Goal: Task Accomplishment & Management: Use online tool/utility

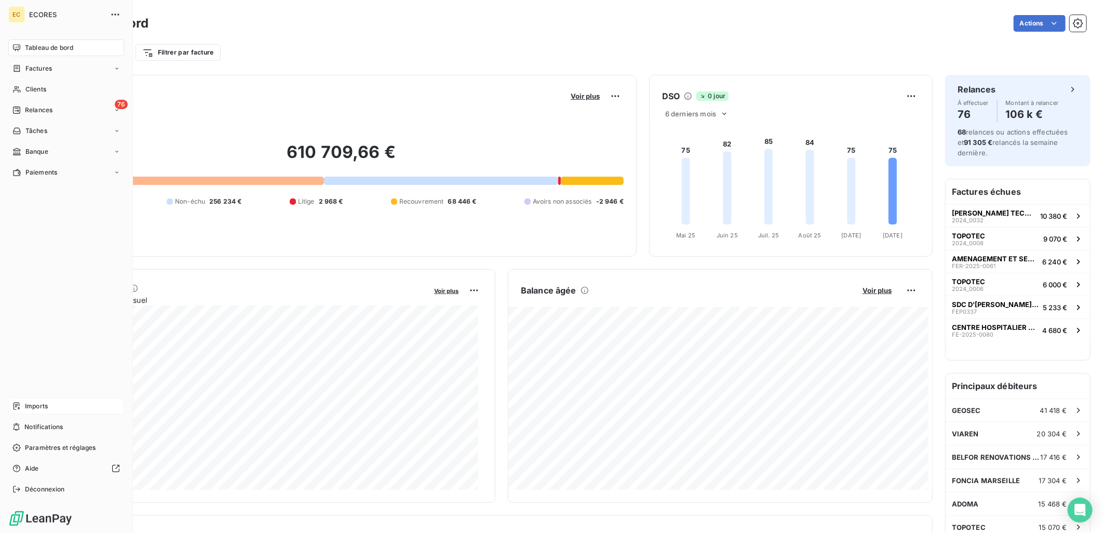
click at [38, 405] on span "Imports" at bounding box center [36, 405] width 23 height 9
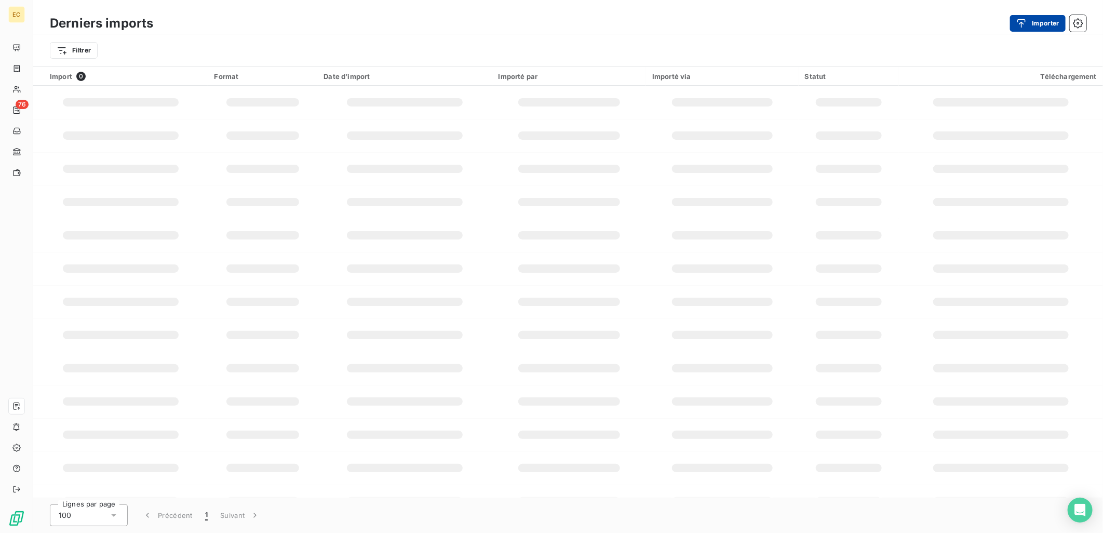
click at [1028, 28] on div "button" at bounding box center [1024, 23] width 16 height 10
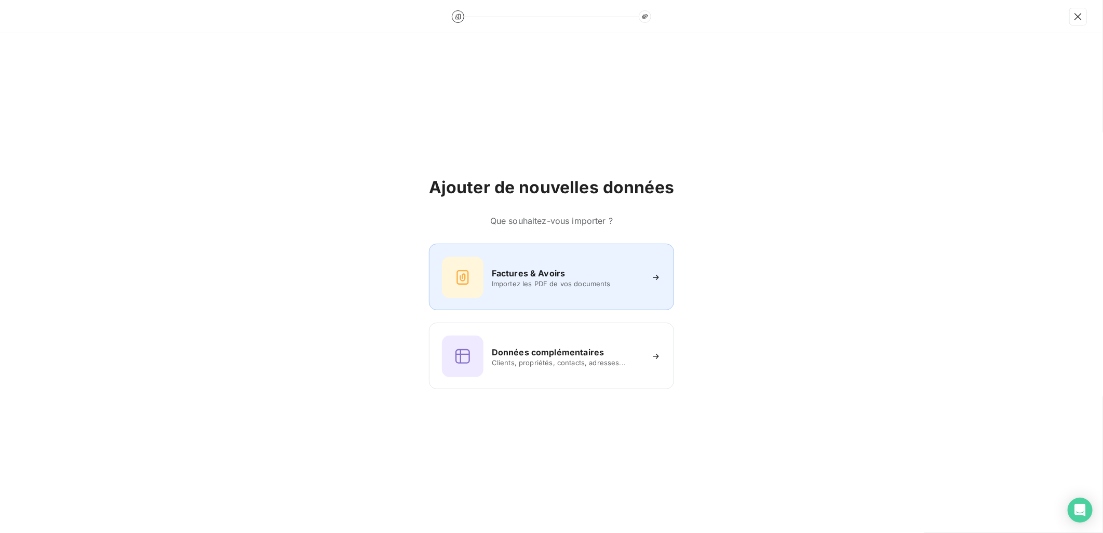
click at [518, 259] on div "Factures & Avoirs Importez les PDF de vos documents" at bounding box center [551, 278] width 219 height 42
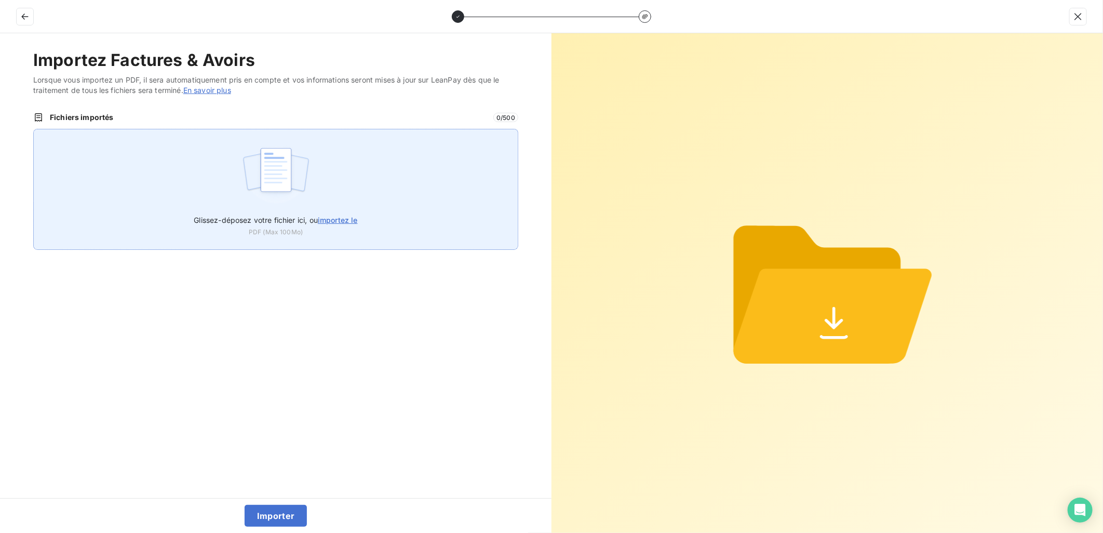
click at [355, 219] on span "importez le" at bounding box center [338, 220] width 40 height 9
click at [34, 129] on input "Glissez-déposez votre fichier ici, ou importez le" at bounding box center [33, 129] width 1 height 1
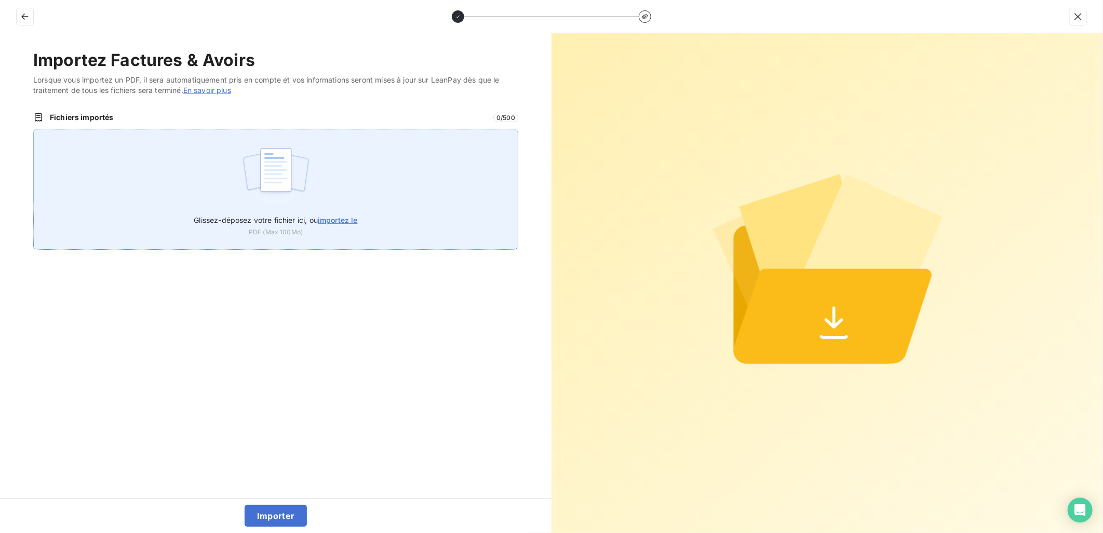
type input "C:\fakepath\FEF-2025-2904.pdf"
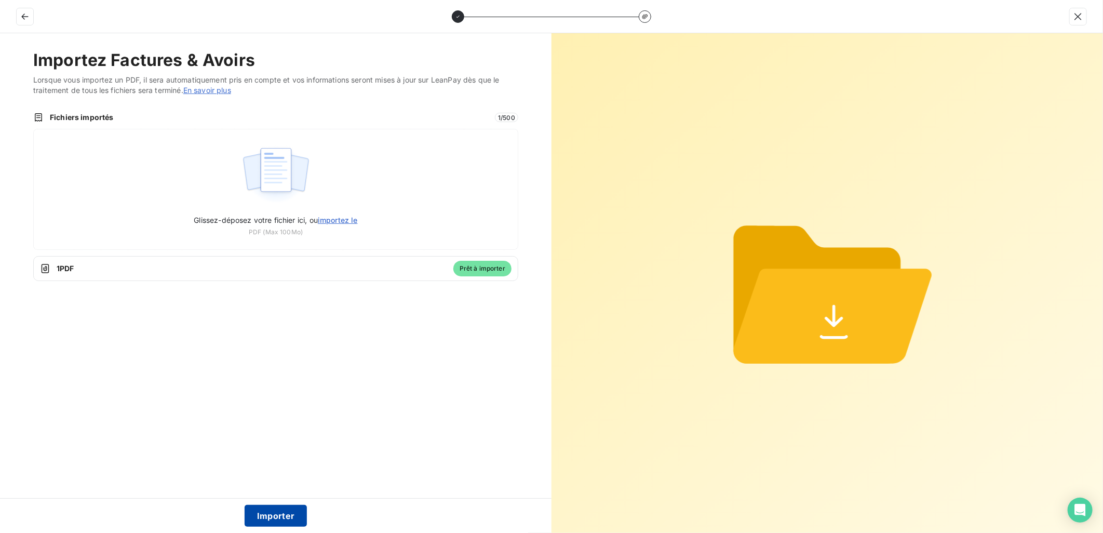
click at [265, 513] on button "Importer" at bounding box center [276, 516] width 63 height 22
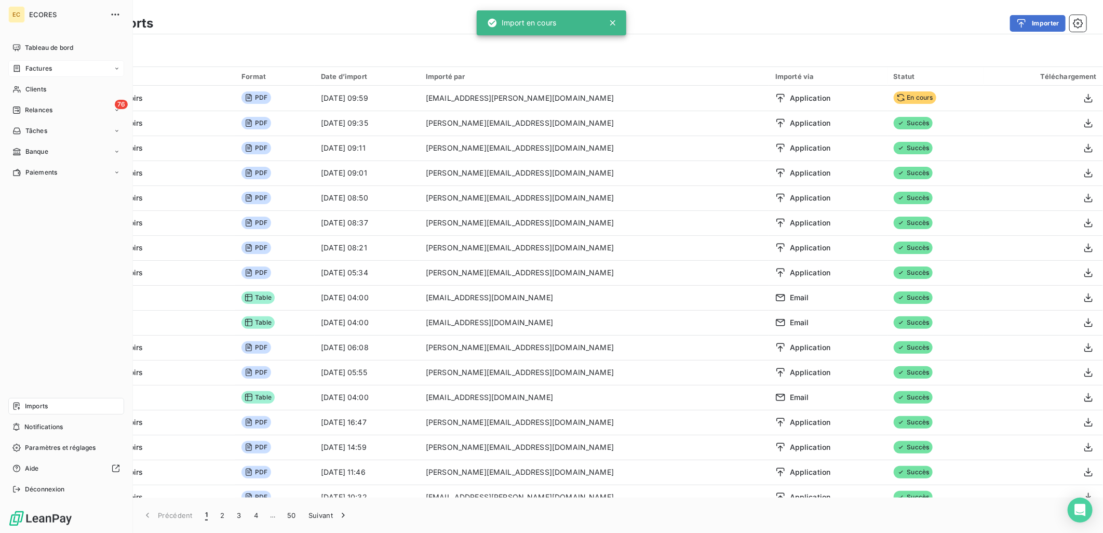
click at [33, 68] on span "Factures" at bounding box center [38, 68] width 26 height 9
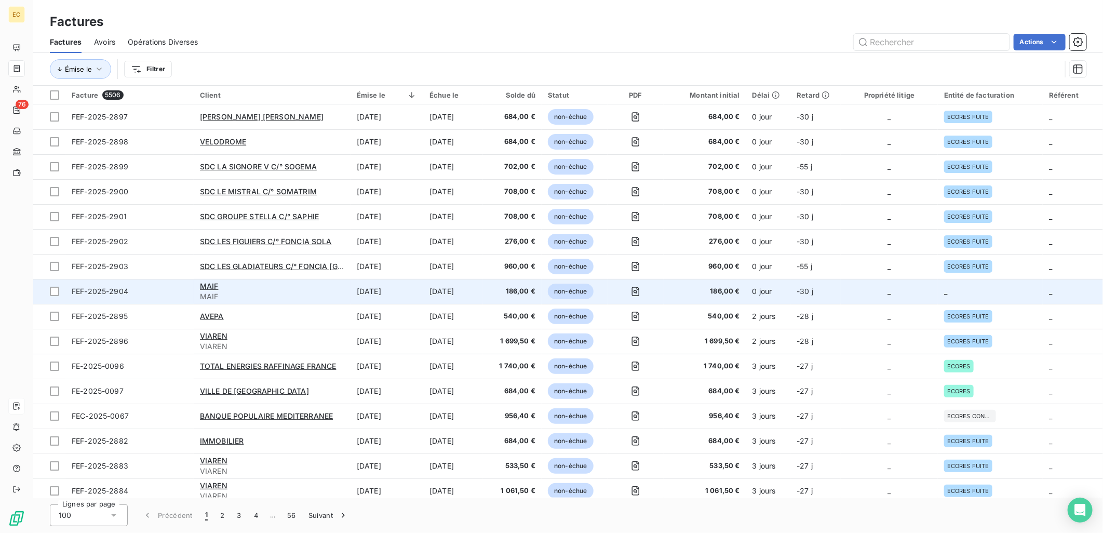
click at [962, 295] on td "_" at bounding box center [990, 291] width 105 height 25
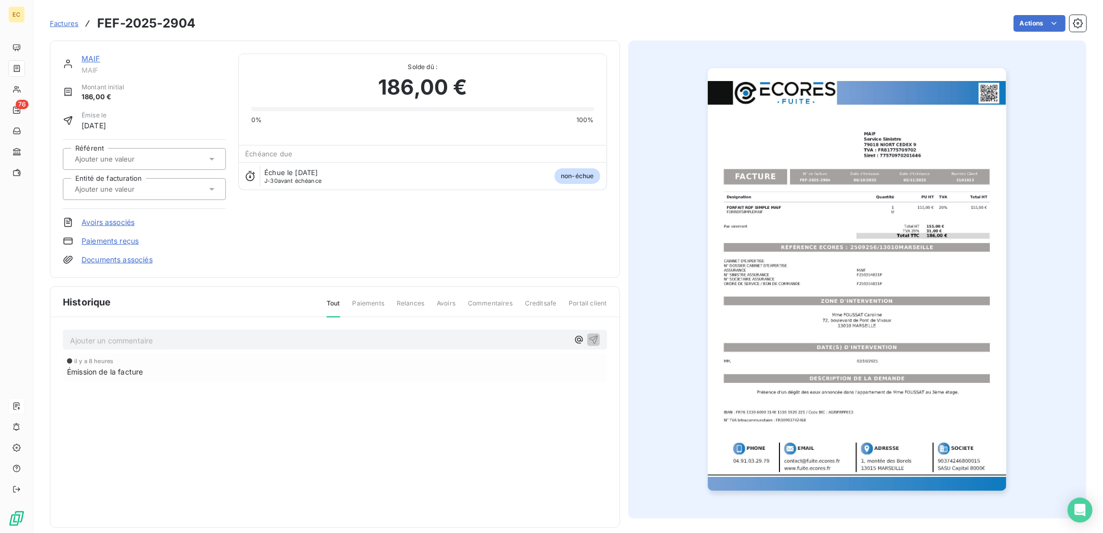
click at [115, 258] on link "Documents associés" at bounding box center [117, 260] width 71 height 10
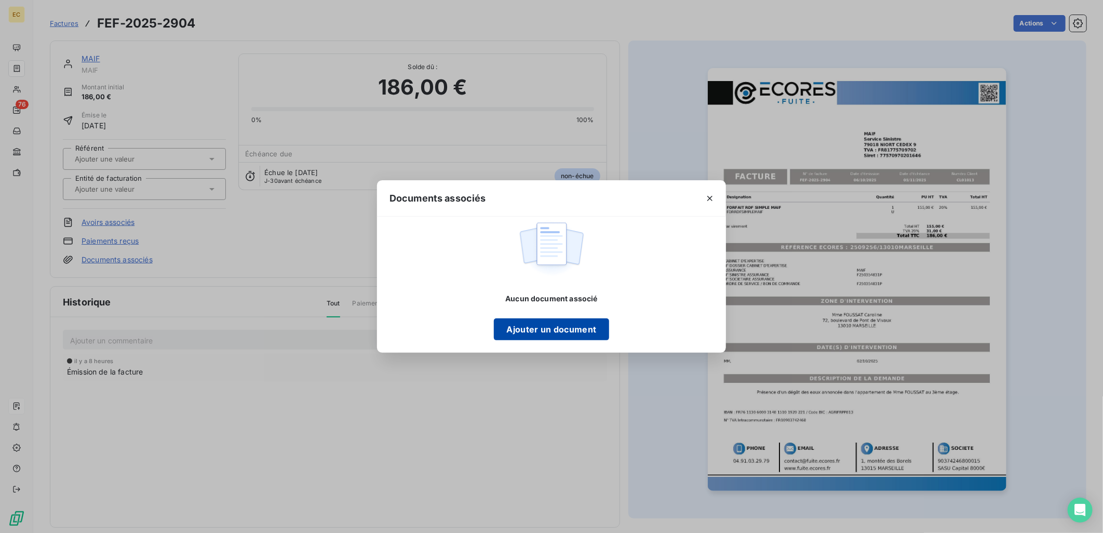
click at [573, 336] on button "Ajouter un document" at bounding box center [551, 329] width 115 height 22
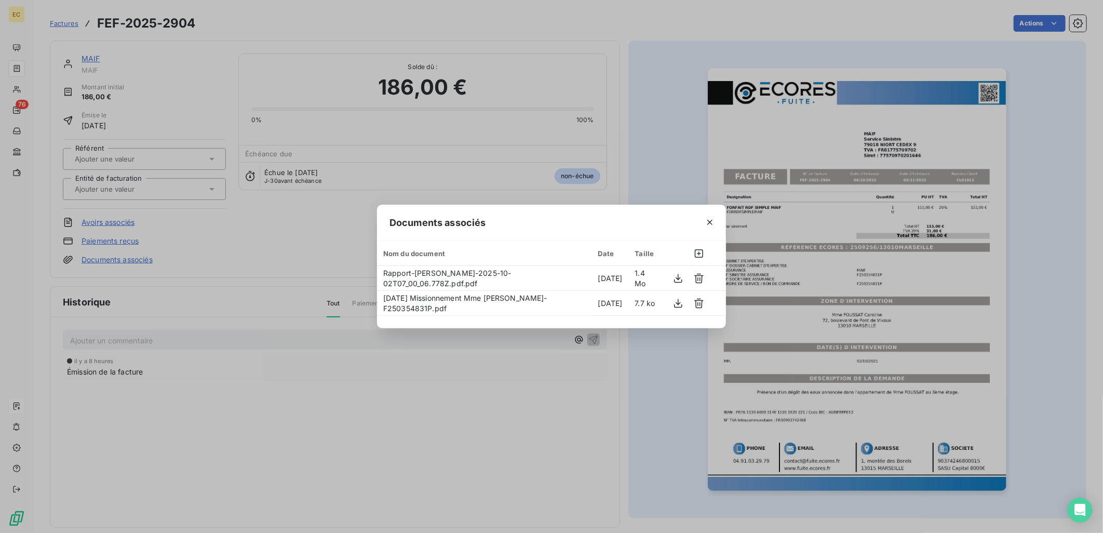
click at [149, 183] on div "Documents associés Nom du document Date Taille Rapport-Mme [PERSON_NAME]-2025-1…" at bounding box center [551, 266] width 1103 height 533
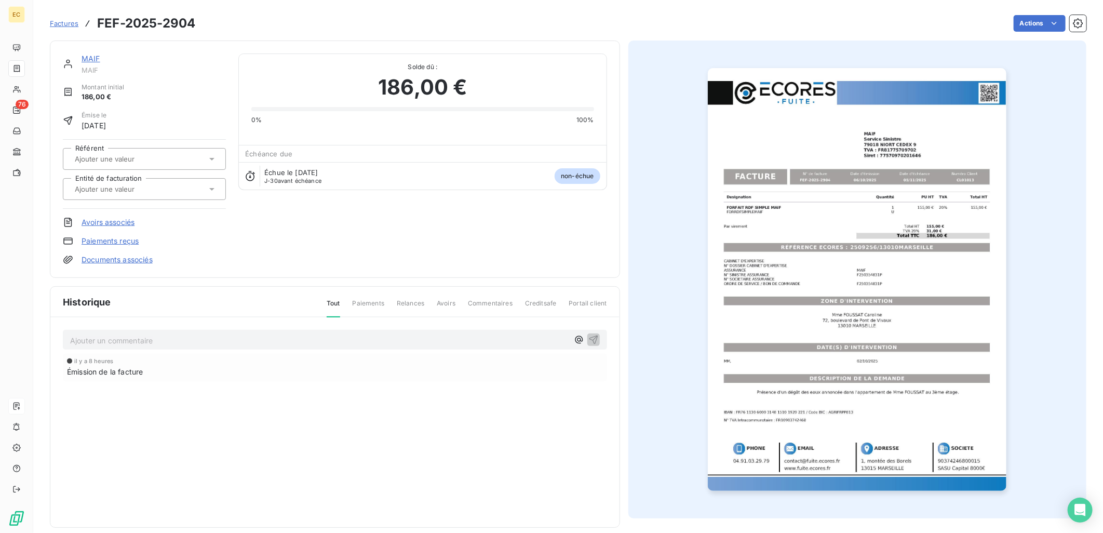
click at [148, 185] on input "text" at bounding box center [126, 188] width 104 height 9
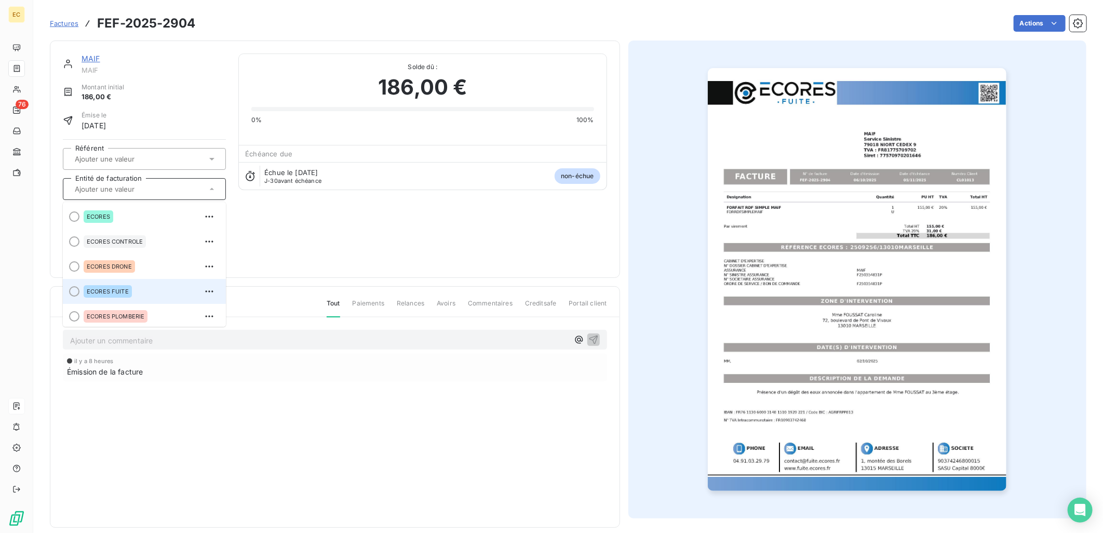
click at [126, 289] on span "ECORES FUITE" at bounding box center [108, 291] width 42 height 6
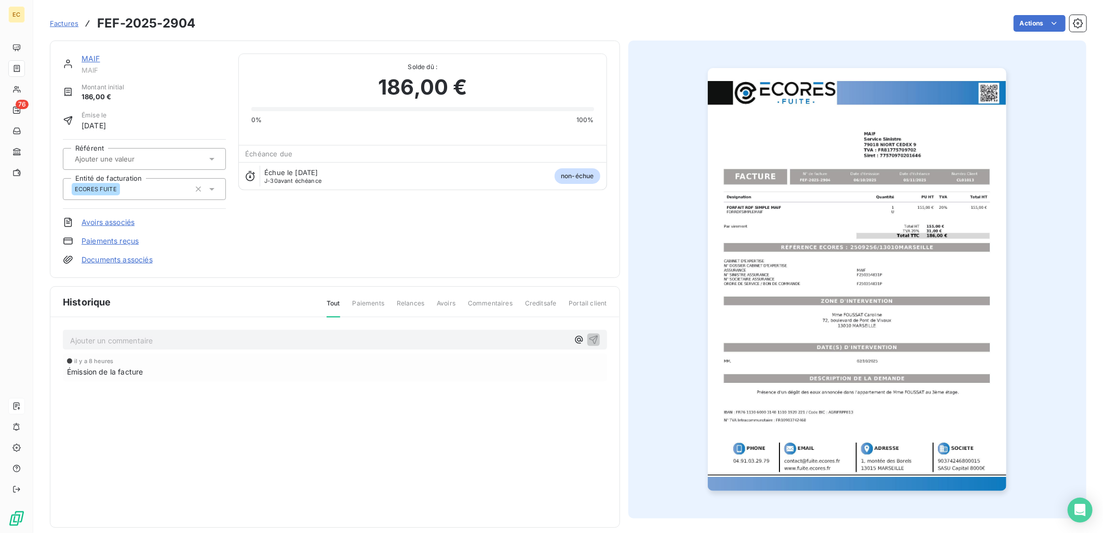
click at [65, 24] on span "Factures" at bounding box center [64, 23] width 29 height 8
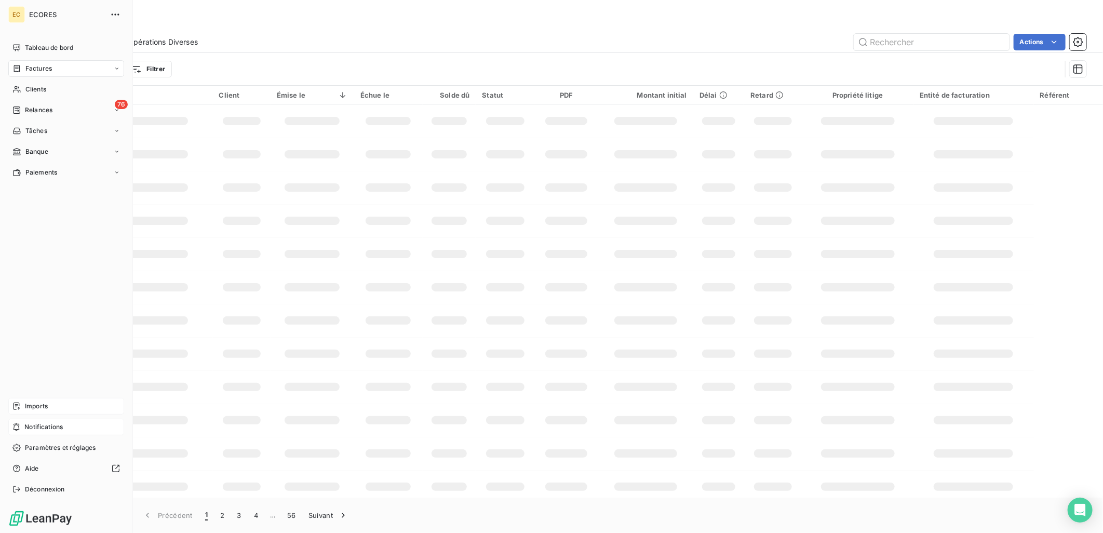
click at [21, 427] on div "Tableau de bord Factures Clients 76 Relances Tâches Banque Paiements Imports No…" at bounding box center [66, 268] width 116 height 458
click at [31, 406] on span "Imports" at bounding box center [36, 405] width 23 height 9
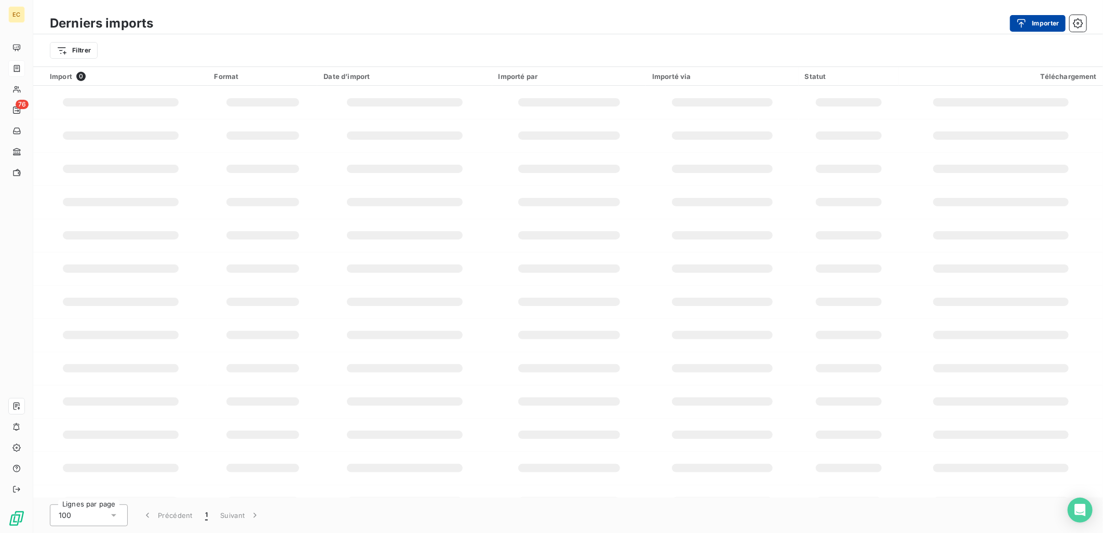
click at [1043, 26] on button "Importer" at bounding box center [1038, 23] width 56 height 17
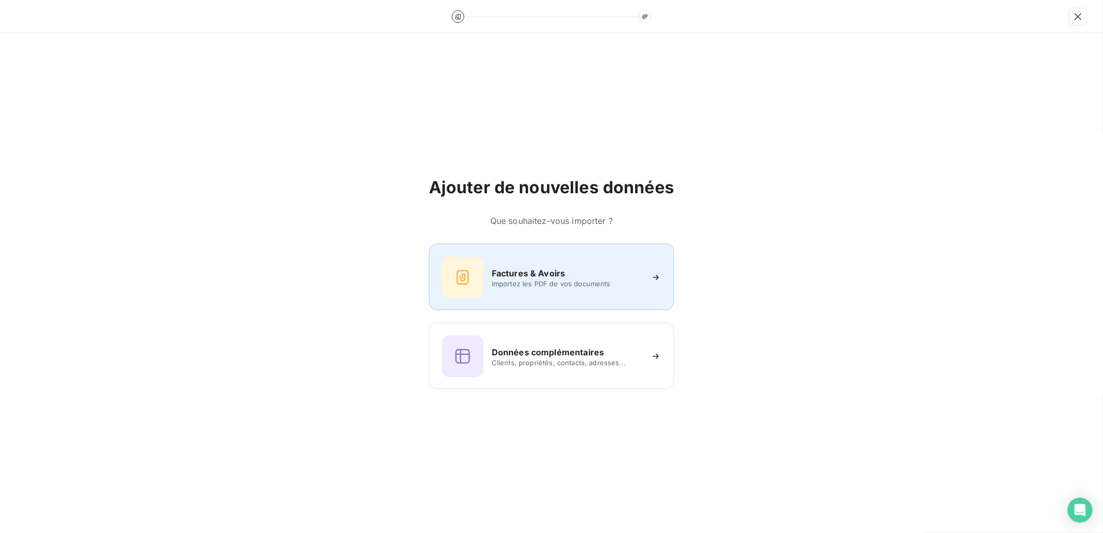
click at [577, 273] on div "Factures & Avoirs" at bounding box center [567, 273] width 151 height 12
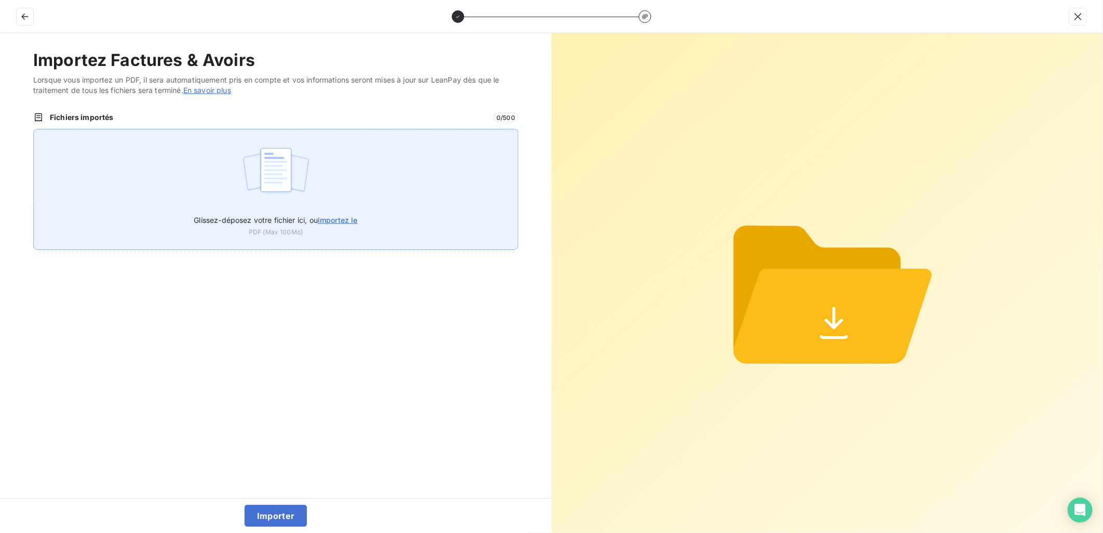
click at [337, 220] on span "importez le" at bounding box center [338, 220] width 40 height 9
click at [34, 129] on input "Glissez-déposez votre fichier ici, ou importez le" at bounding box center [33, 129] width 1 height 1
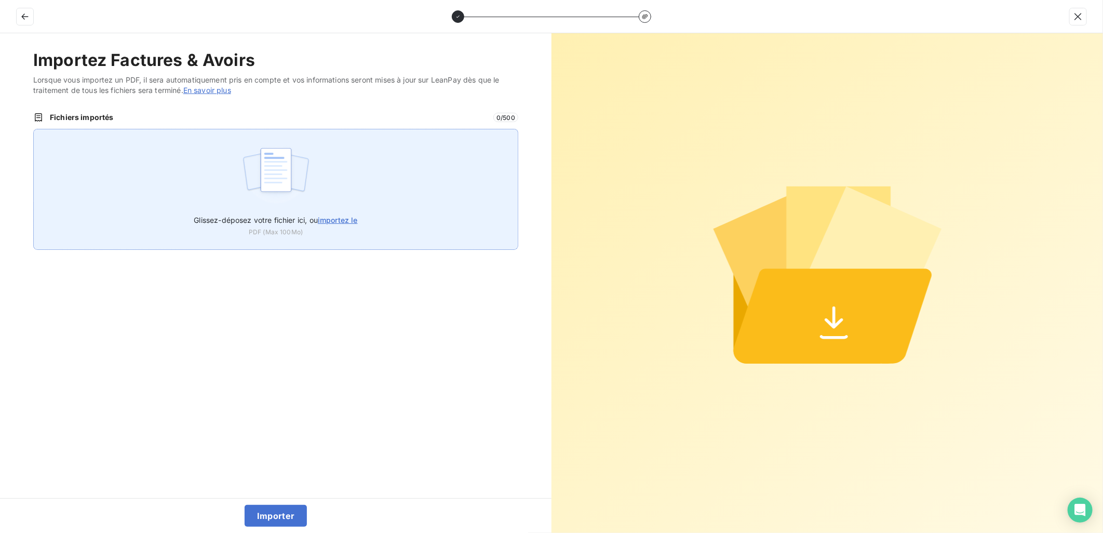
type input "C:\fakepath\FEF-2025-2905.pdf"
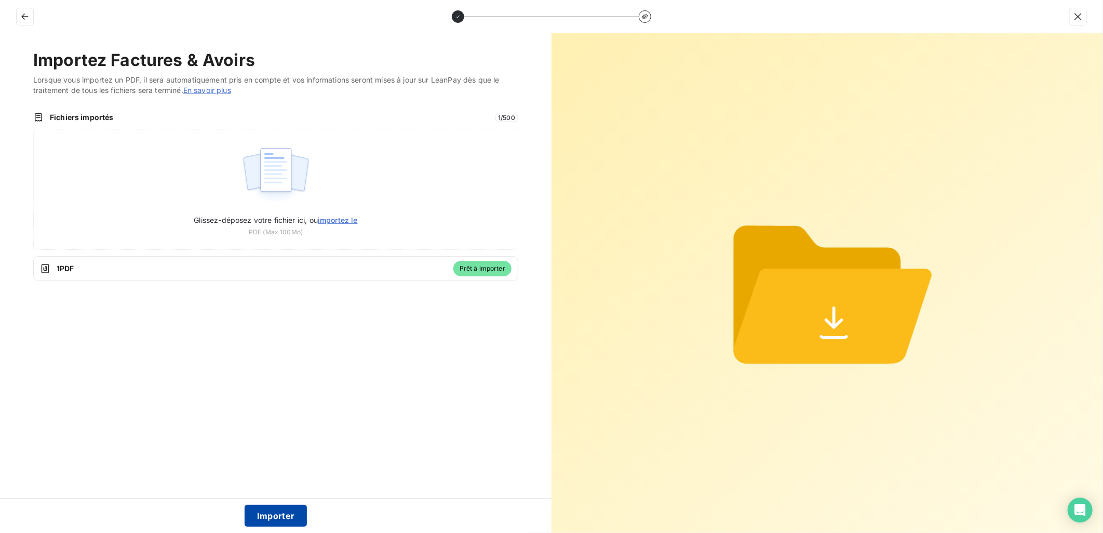
click at [287, 514] on button "Importer" at bounding box center [276, 516] width 63 height 22
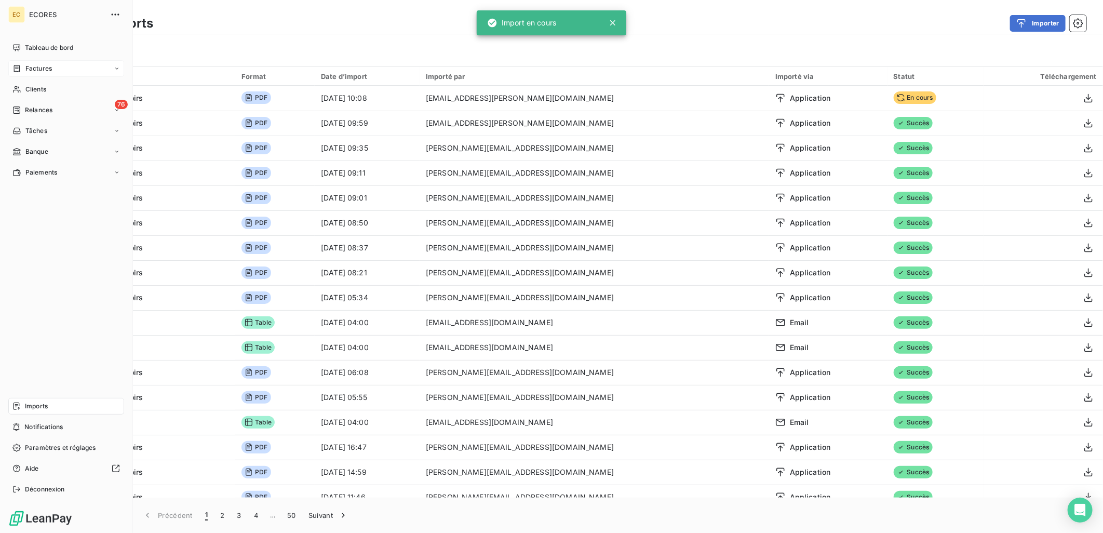
click at [48, 69] on span "Factures" at bounding box center [38, 68] width 26 height 9
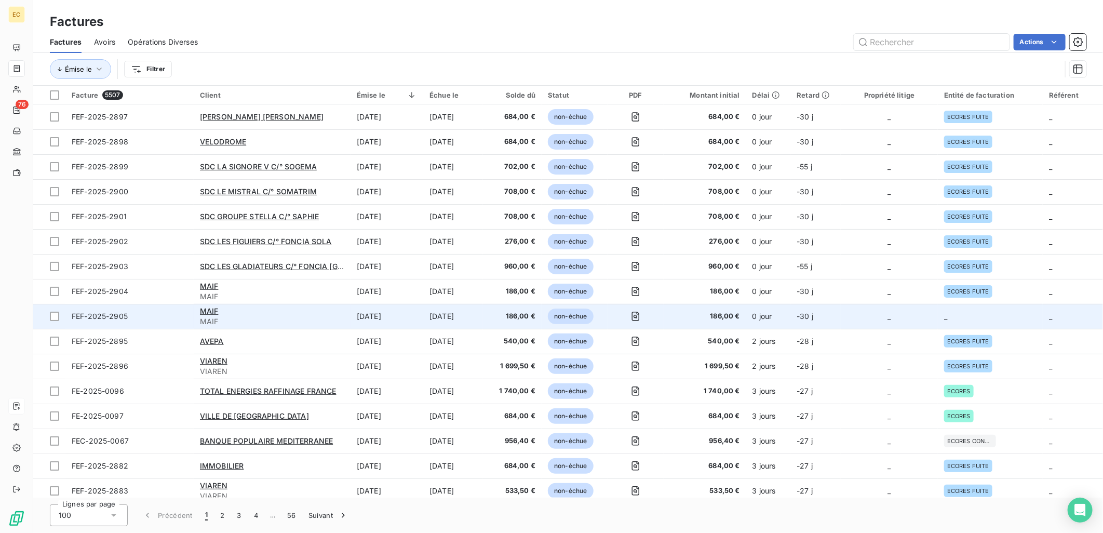
click at [858, 321] on td "_" at bounding box center [889, 316] width 97 height 25
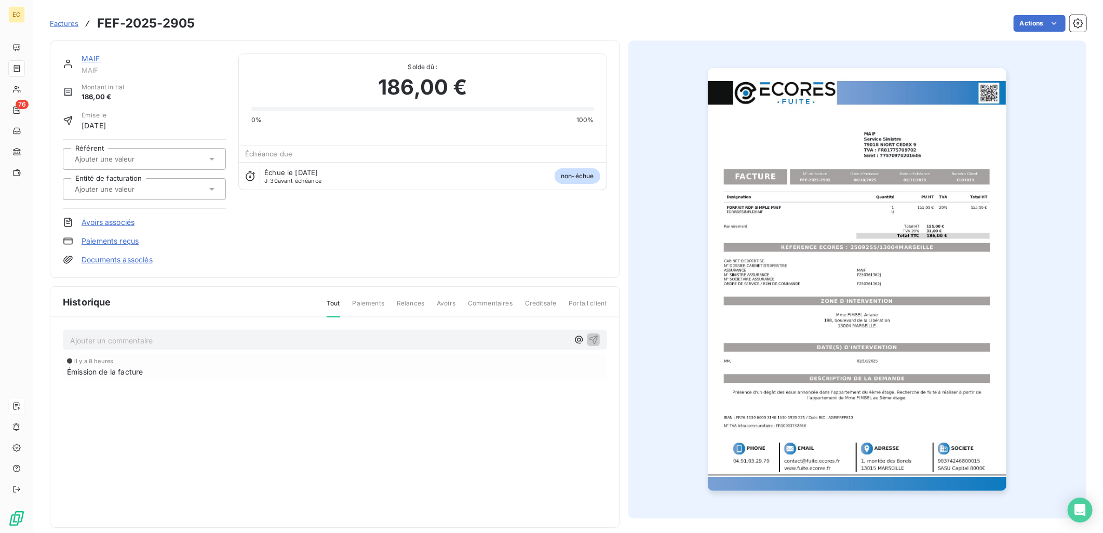
click at [140, 255] on link "Documents associés" at bounding box center [117, 260] width 71 height 10
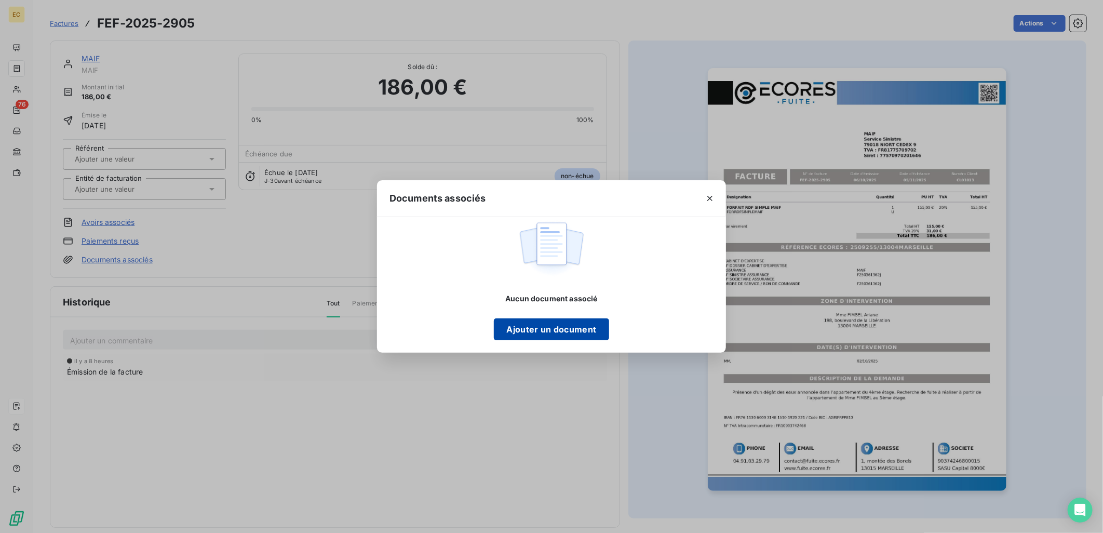
click at [557, 330] on button "Ajouter un document" at bounding box center [551, 329] width 115 height 22
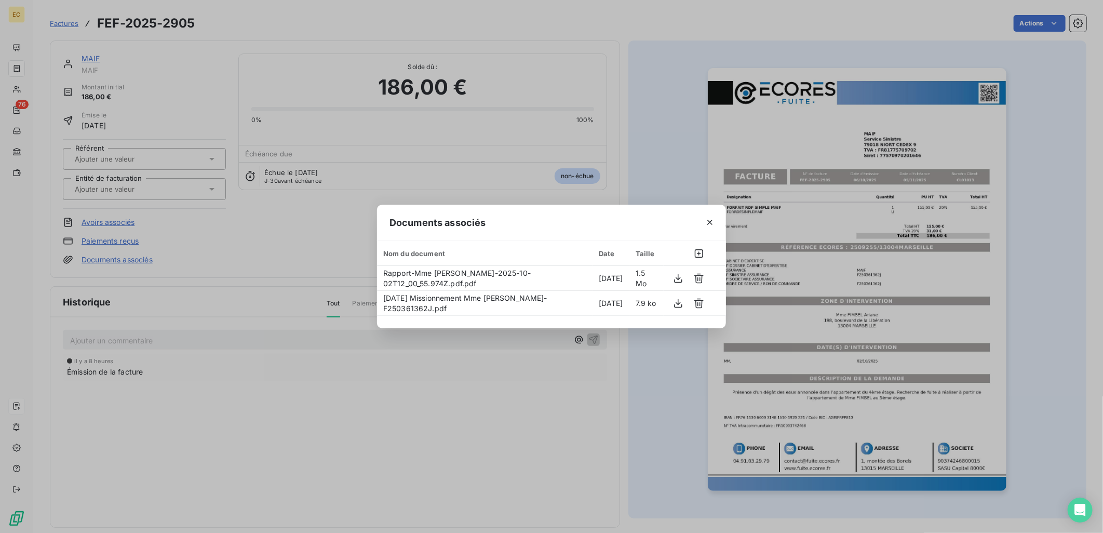
click at [139, 187] on div "Documents associés Nom du document Date Taille Rapport-Mme [PERSON_NAME]-2025-1…" at bounding box center [551, 266] width 1103 height 533
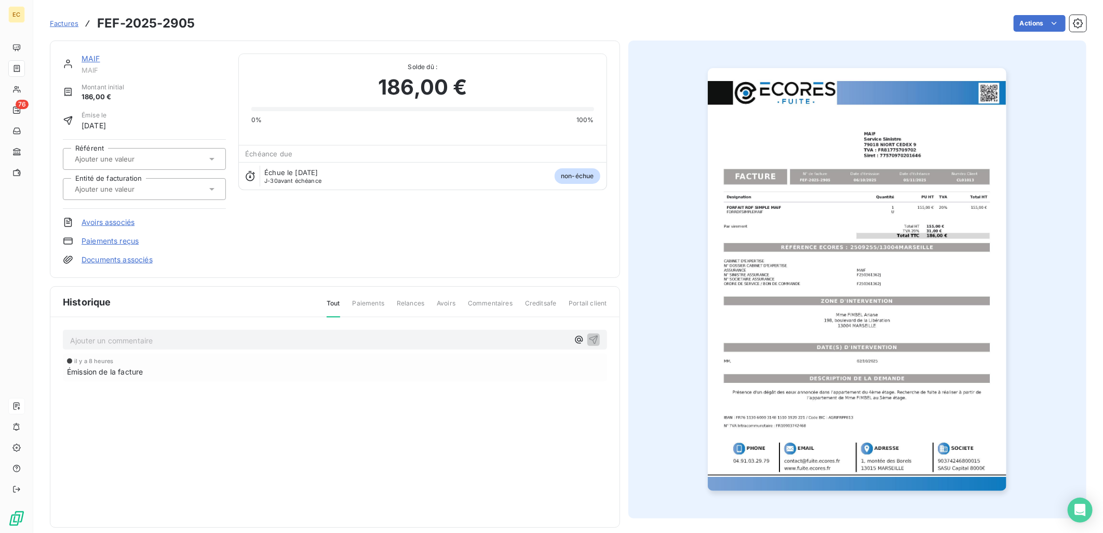
click at [139, 187] on input "text" at bounding box center [126, 188] width 104 height 9
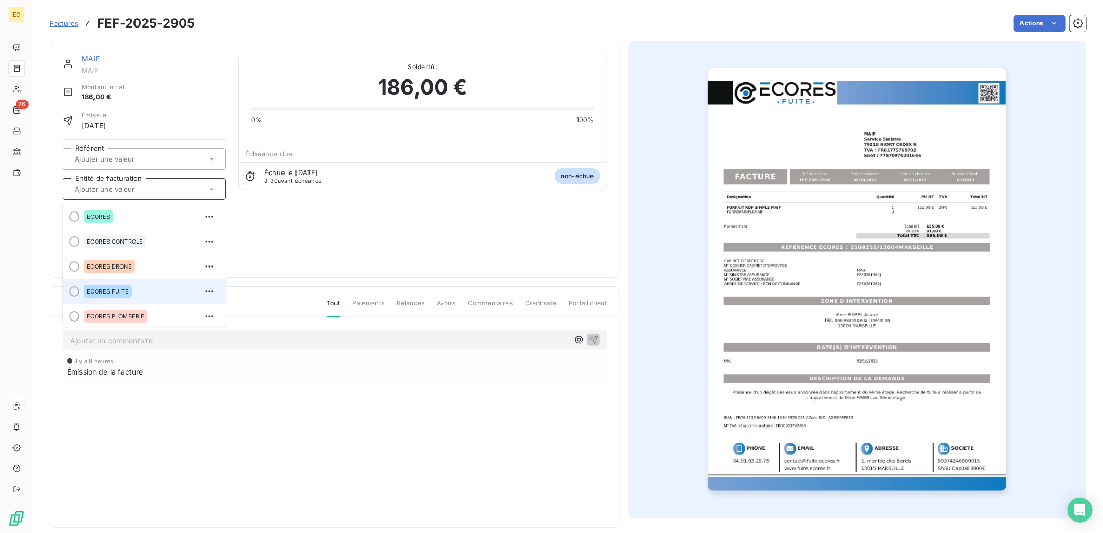
click at [110, 297] on div "ECORES FUITE" at bounding box center [108, 291] width 48 height 12
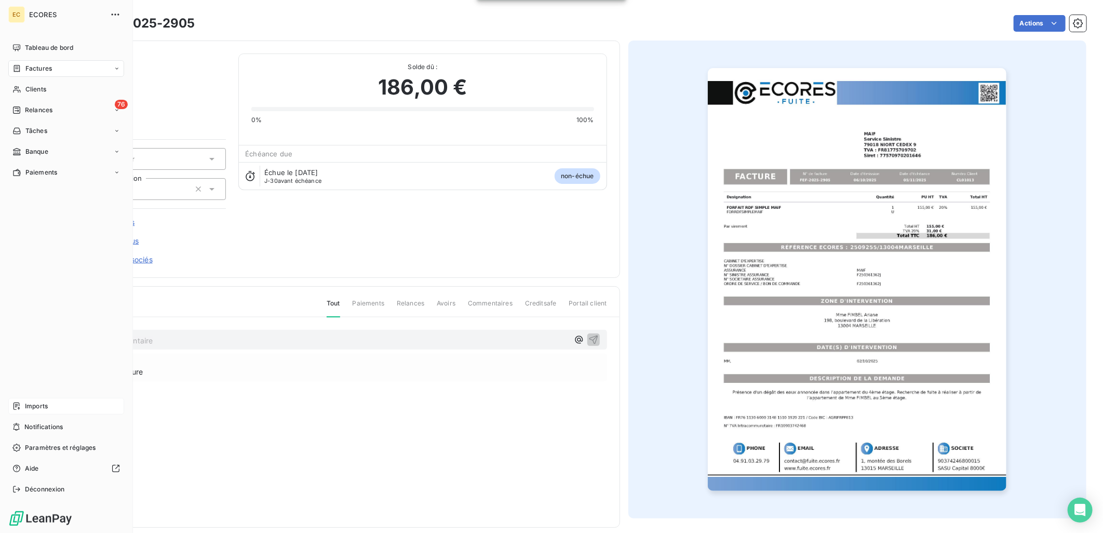
click at [50, 404] on div "Imports" at bounding box center [66, 406] width 116 height 17
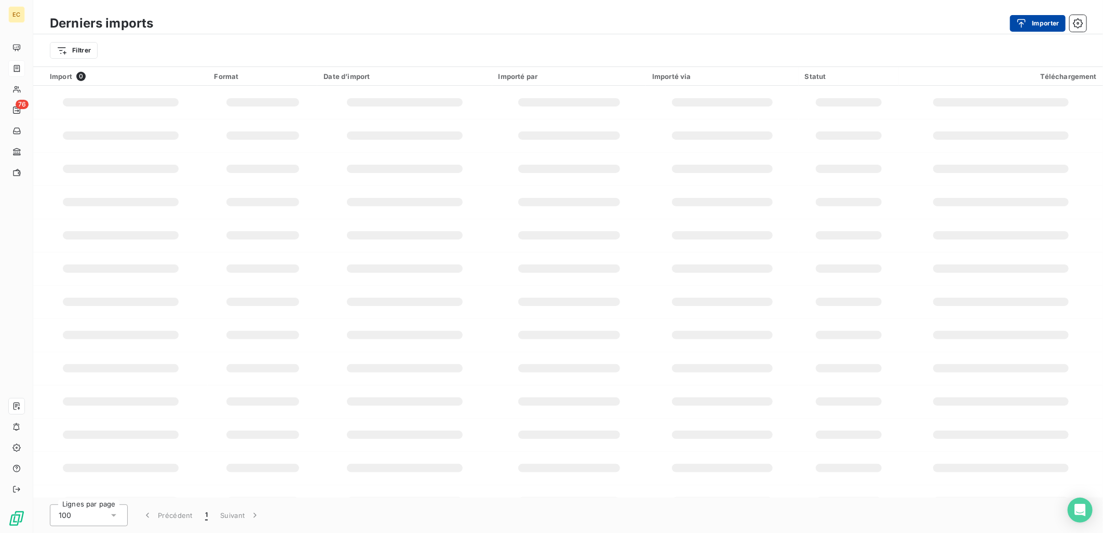
click at [1041, 19] on button "Importer" at bounding box center [1038, 23] width 56 height 17
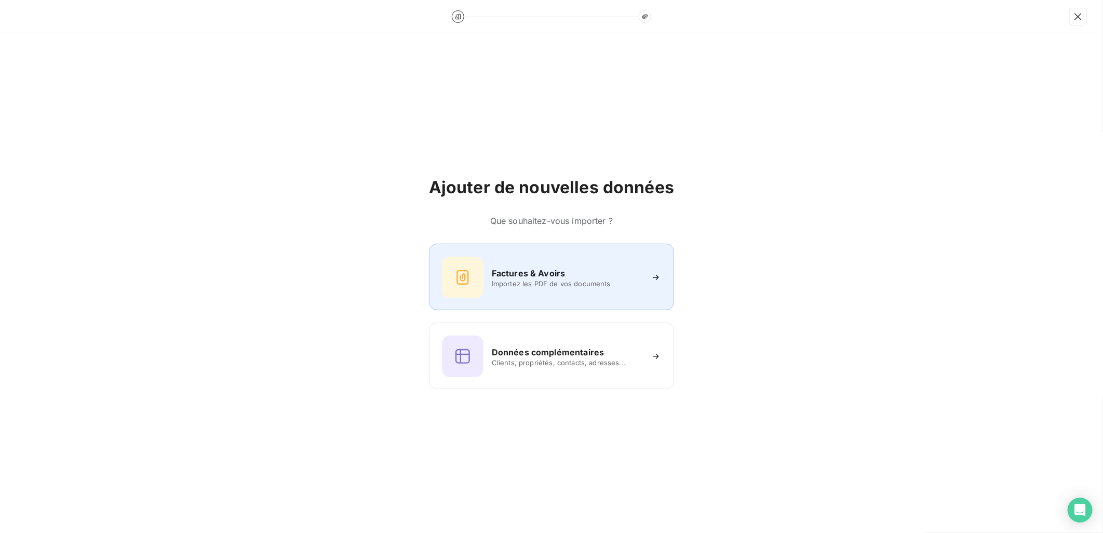
click at [561, 287] on span "Importez les PDF de vos documents" at bounding box center [567, 283] width 151 height 8
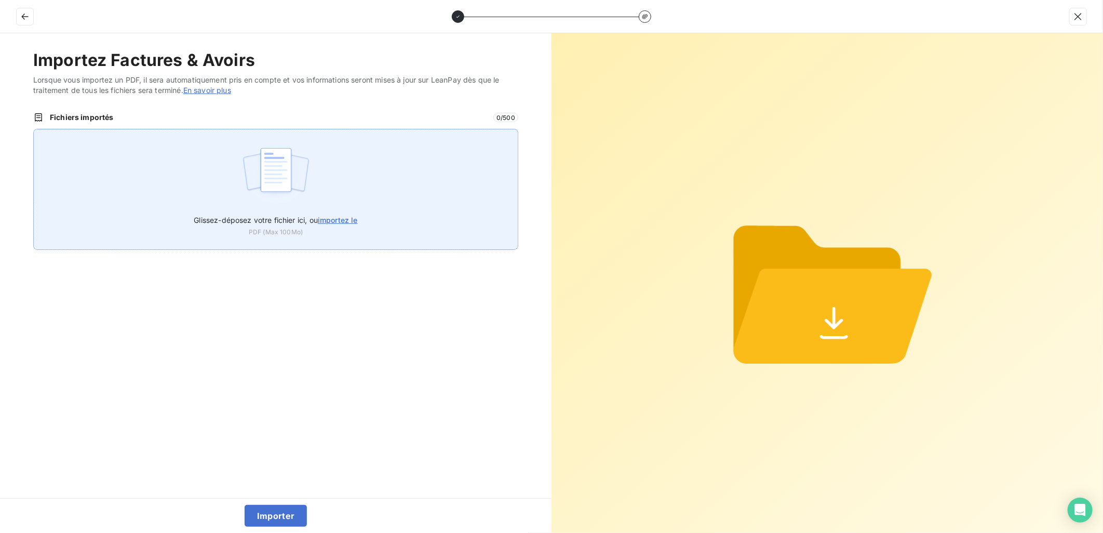
click at [361, 215] on div "Glissez-déposez votre fichier ici, ou importez le PDF (Max 100Mo)" at bounding box center [275, 189] width 485 height 121
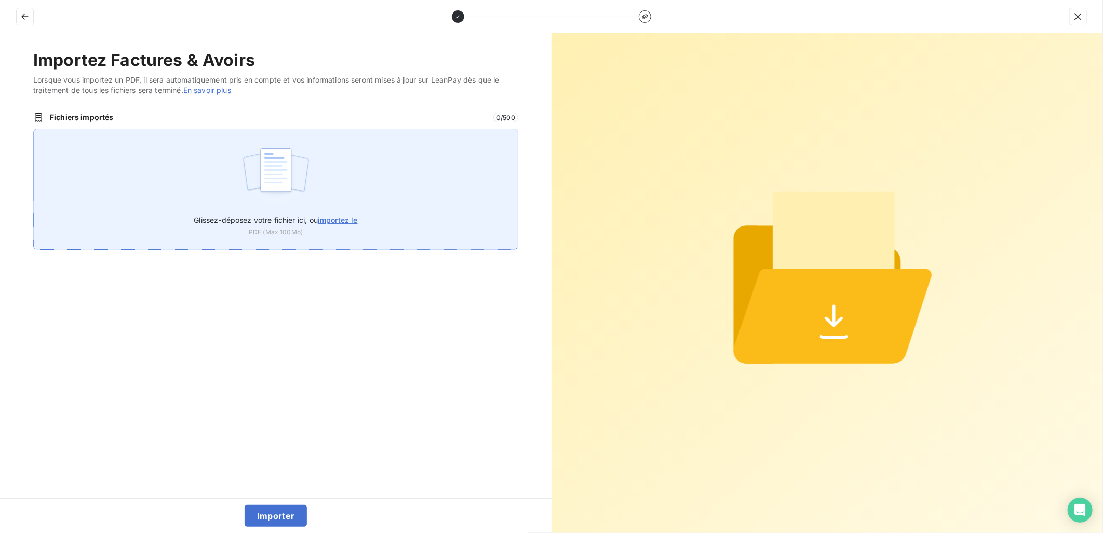
type input "C:\fakepath\FEF-2025-2906.pdf"
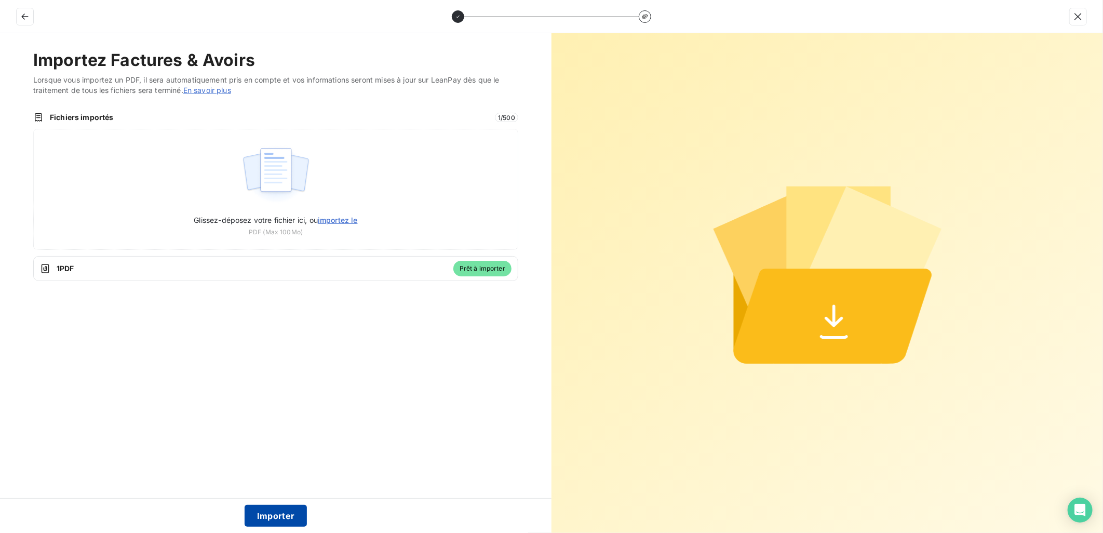
click at [284, 515] on button "Importer" at bounding box center [276, 516] width 63 height 22
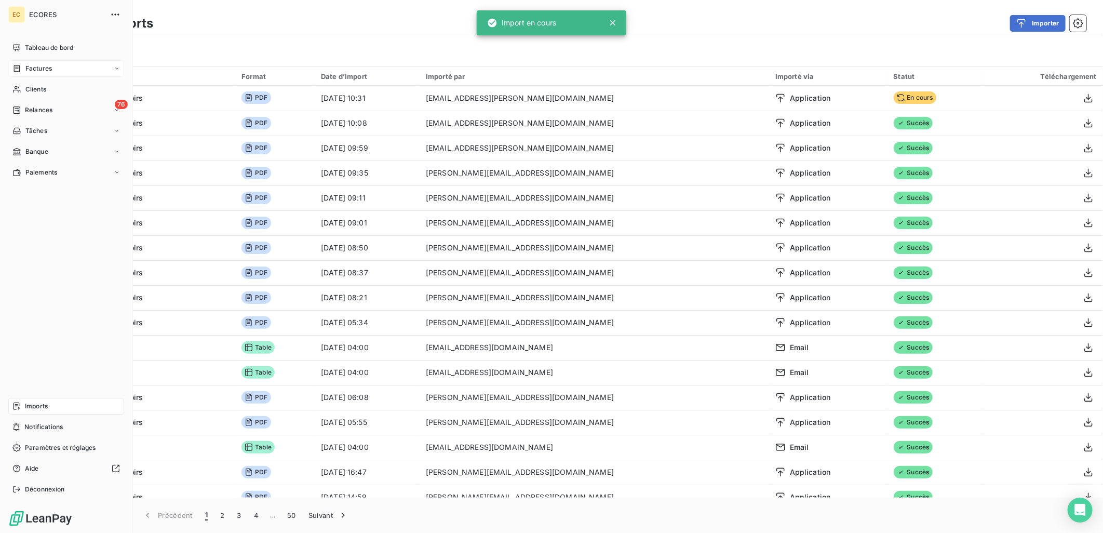
click at [25, 70] on span "Factures" at bounding box center [38, 68] width 26 height 9
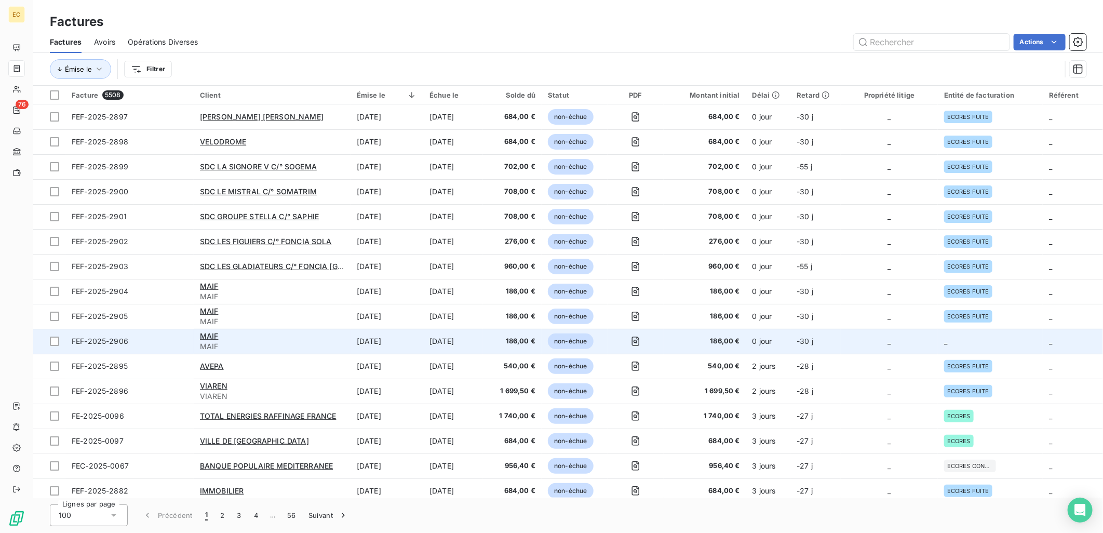
click at [867, 340] on td "_" at bounding box center [889, 341] width 97 height 25
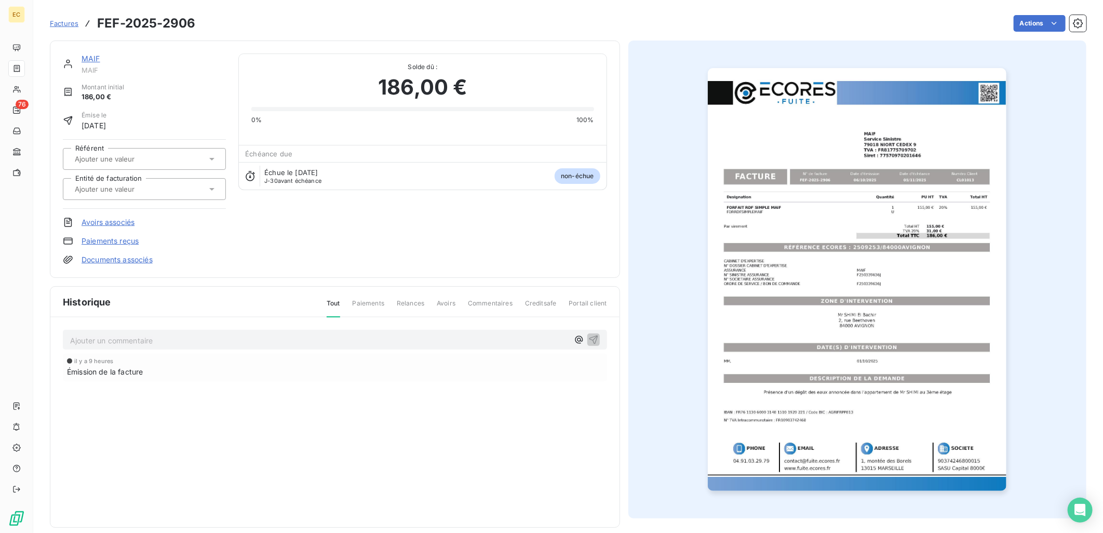
click at [117, 259] on link "Documents associés" at bounding box center [117, 260] width 71 height 10
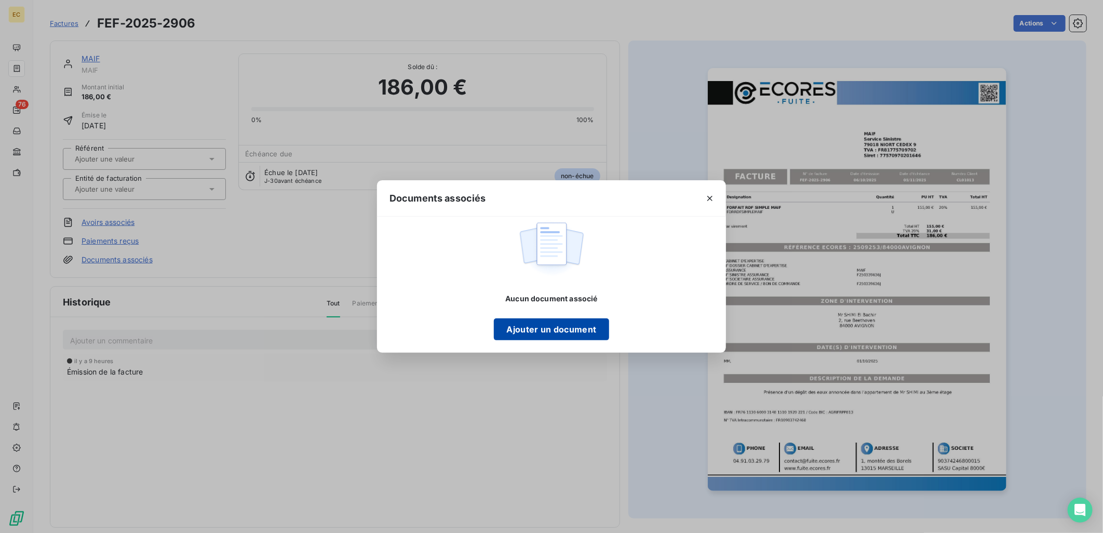
click at [532, 330] on button "Ajouter un document" at bounding box center [551, 329] width 115 height 22
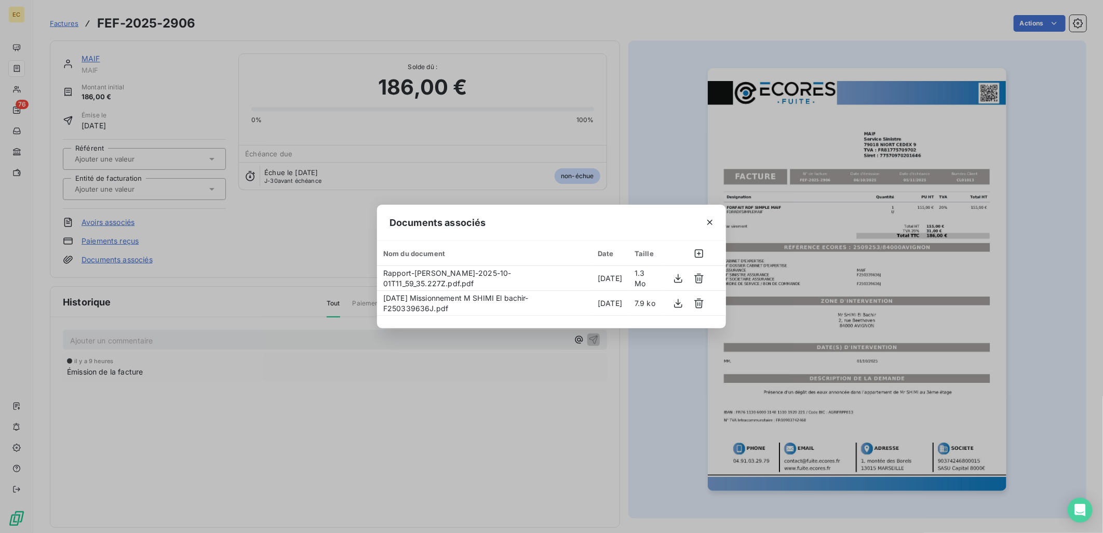
click at [163, 191] on div "Documents associés Nom du document Date Taille Rapport-[PERSON_NAME]-2025-10-01…" at bounding box center [551, 266] width 1103 height 533
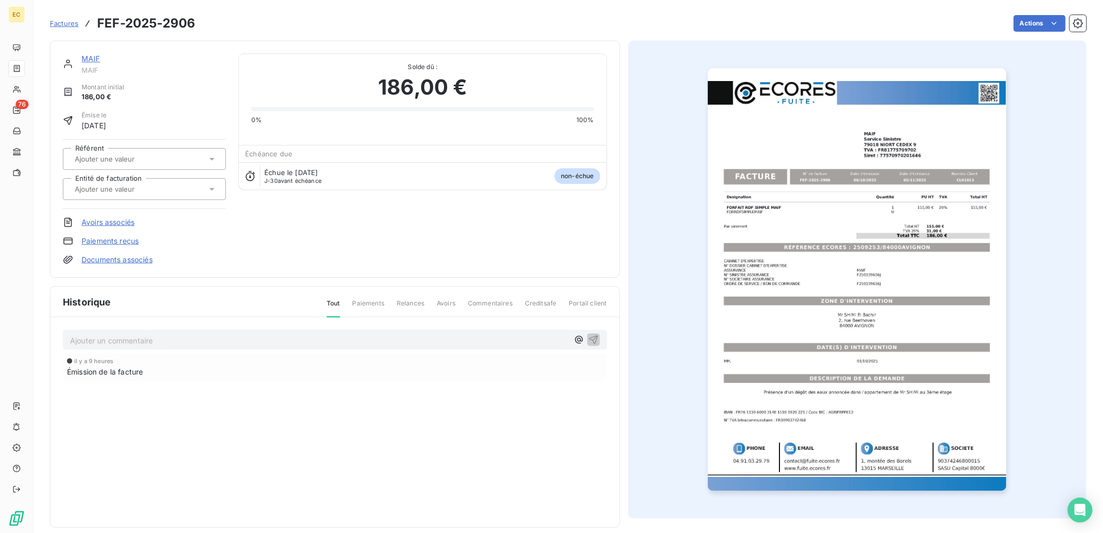
click at [163, 191] on input "text" at bounding box center [126, 188] width 104 height 9
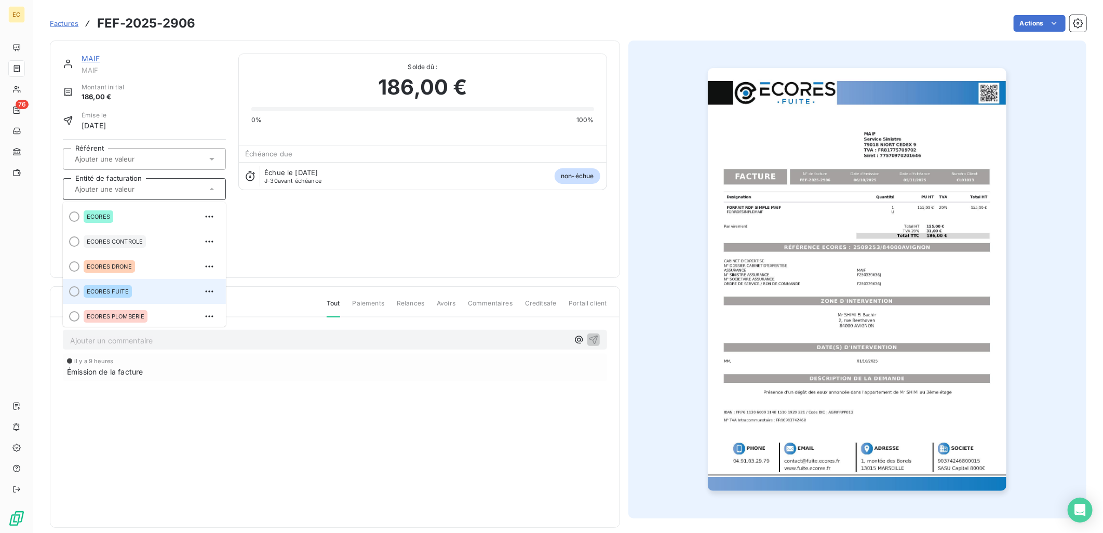
click at [159, 295] on div "ECORES FUITE" at bounding box center [151, 291] width 134 height 17
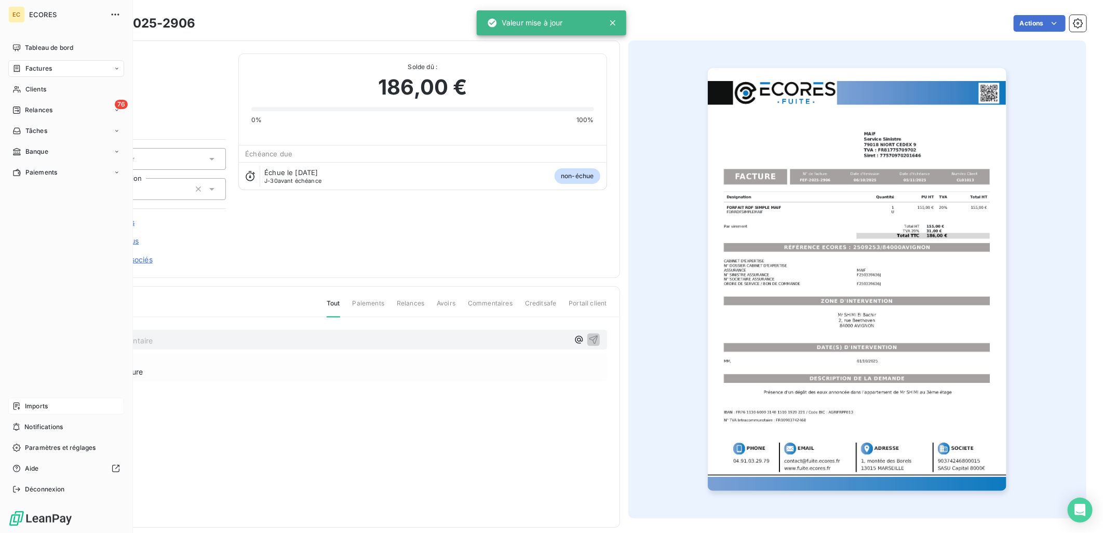
click at [49, 403] on div "Imports" at bounding box center [66, 406] width 116 height 17
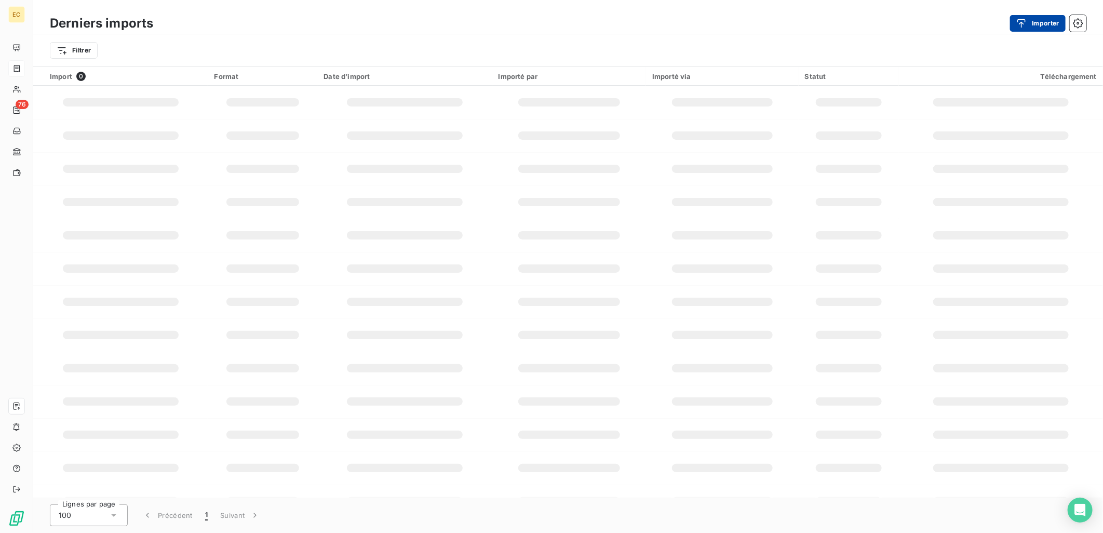
click at [1045, 24] on button "Importer" at bounding box center [1038, 23] width 56 height 17
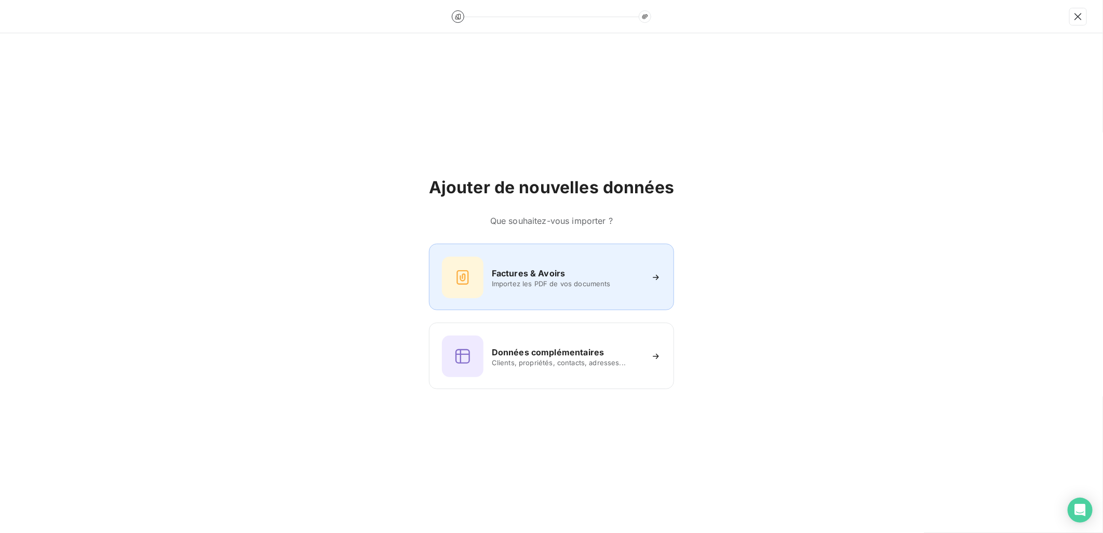
click at [528, 276] on h6 "Factures & Avoirs" at bounding box center [529, 273] width 74 height 12
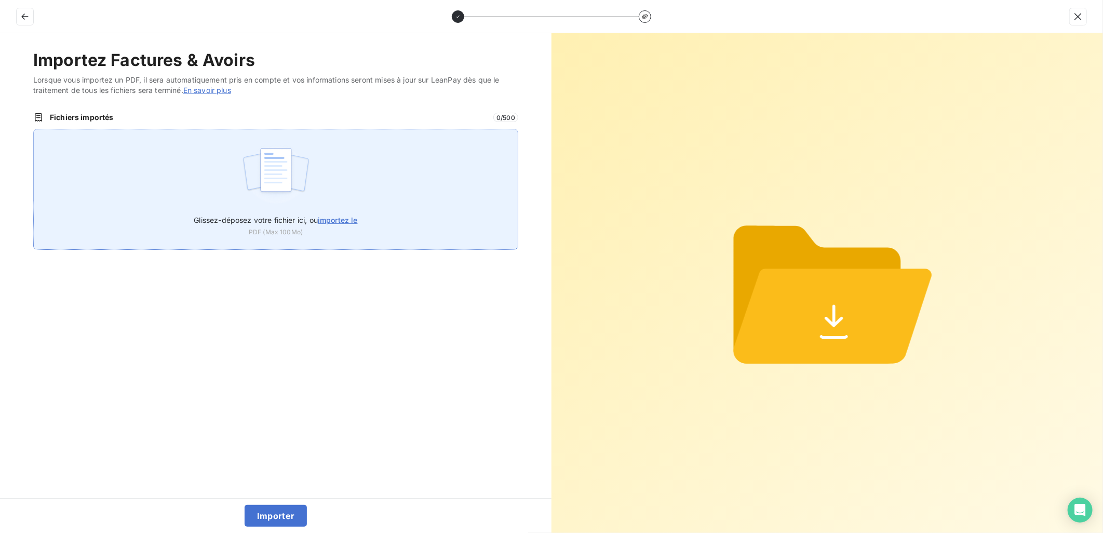
click at [345, 213] on label "Glissez-déposez votre fichier ici, ou importez le" at bounding box center [276, 217] width 164 height 19
click at [34, 129] on input "Glissez-déposez votre fichier ici, ou importez le" at bounding box center [33, 129] width 1 height 1
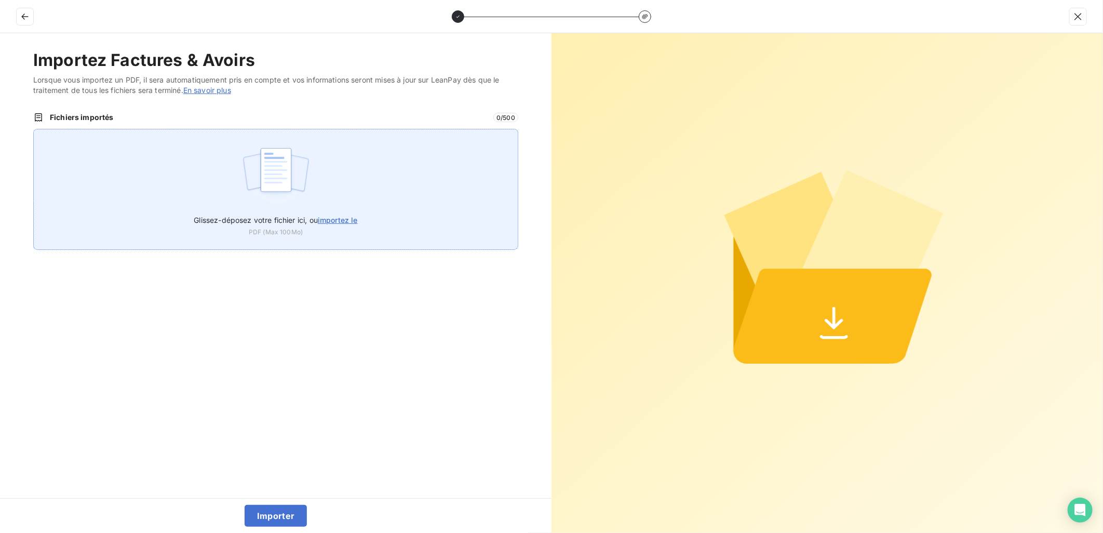
type input "C:\fakepath\FEF-2025-2907.pdf"
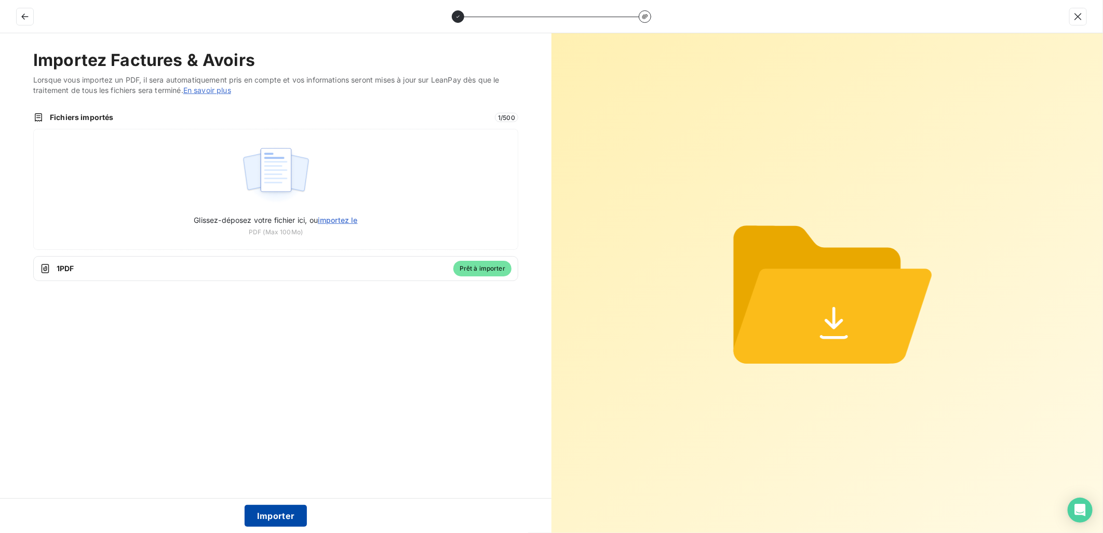
click at [278, 512] on button "Importer" at bounding box center [276, 516] width 63 height 22
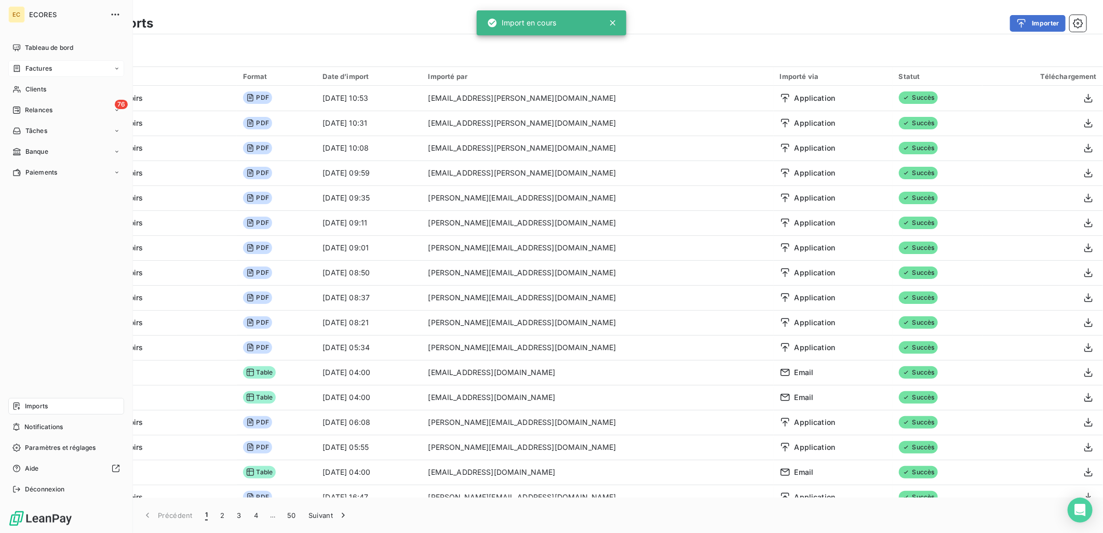
click at [56, 66] on div "Factures" at bounding box center [66, 68] width 116 height 17
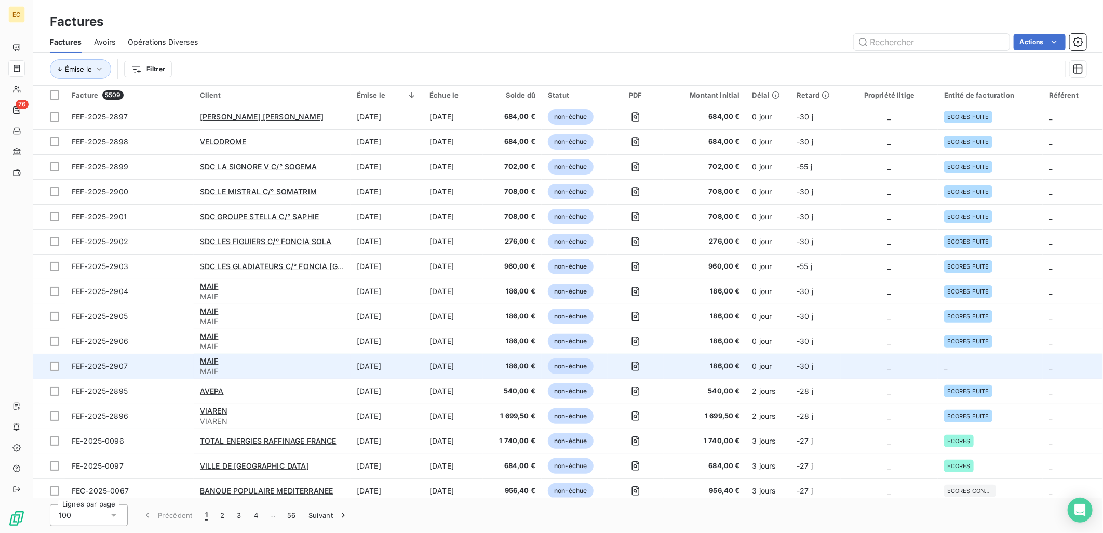
scroll to position [58, 0]
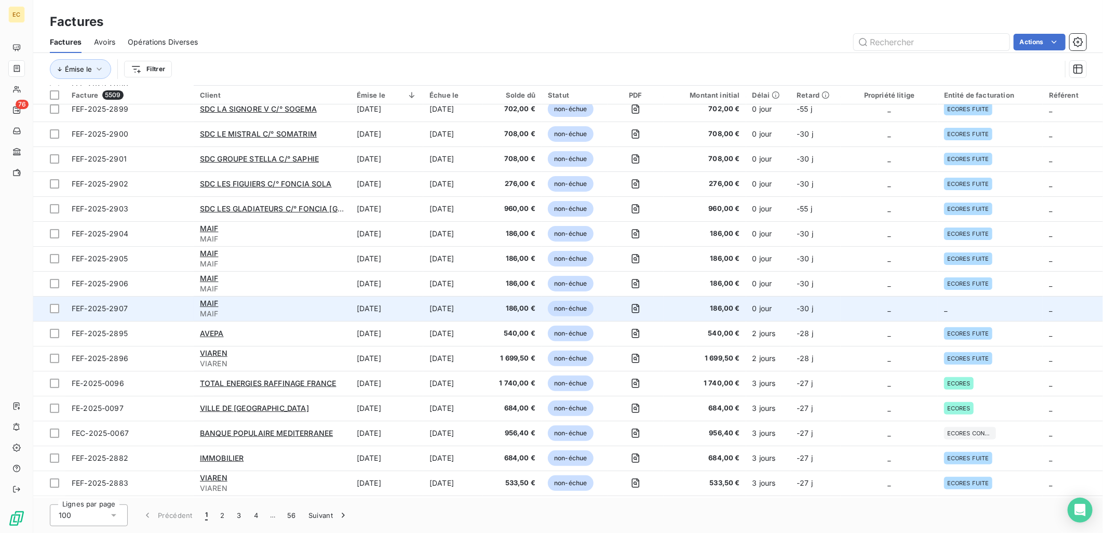
click at [962, 309] on td "_" at bounding box center [990, 308] width 105 height 25
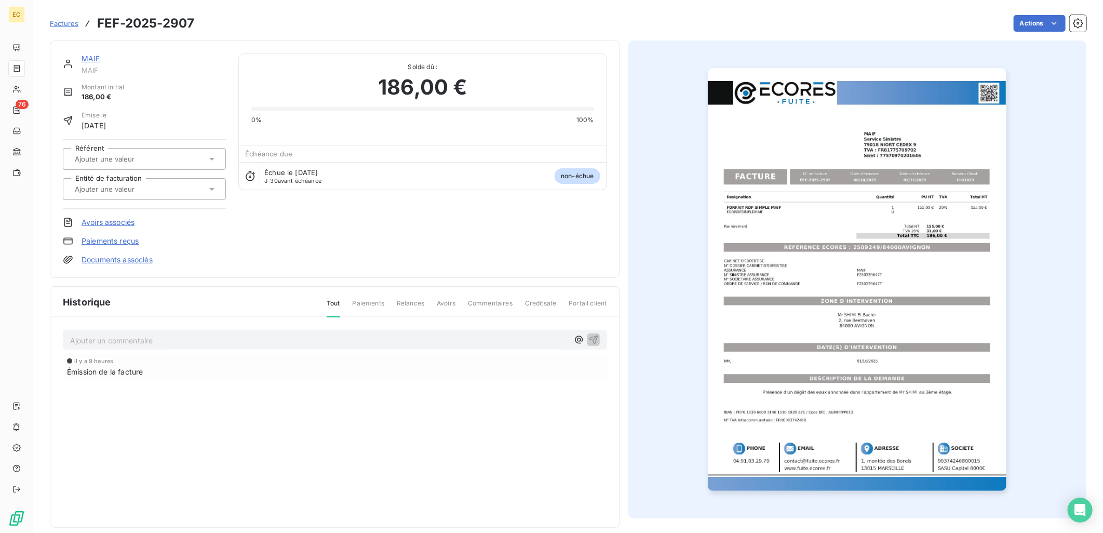
click at [125, 256] on link "Documents associés" at bounding box center [117, 260] width 71 height 10
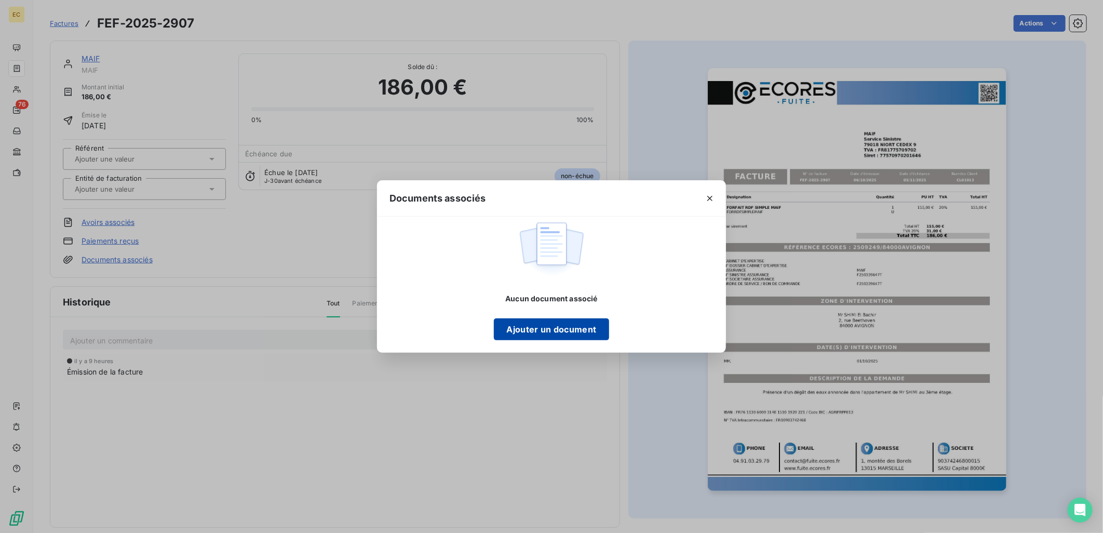
click at [566, 335] on button "Ajouter un document" at bounding box center [551, 329] width 115 height 22
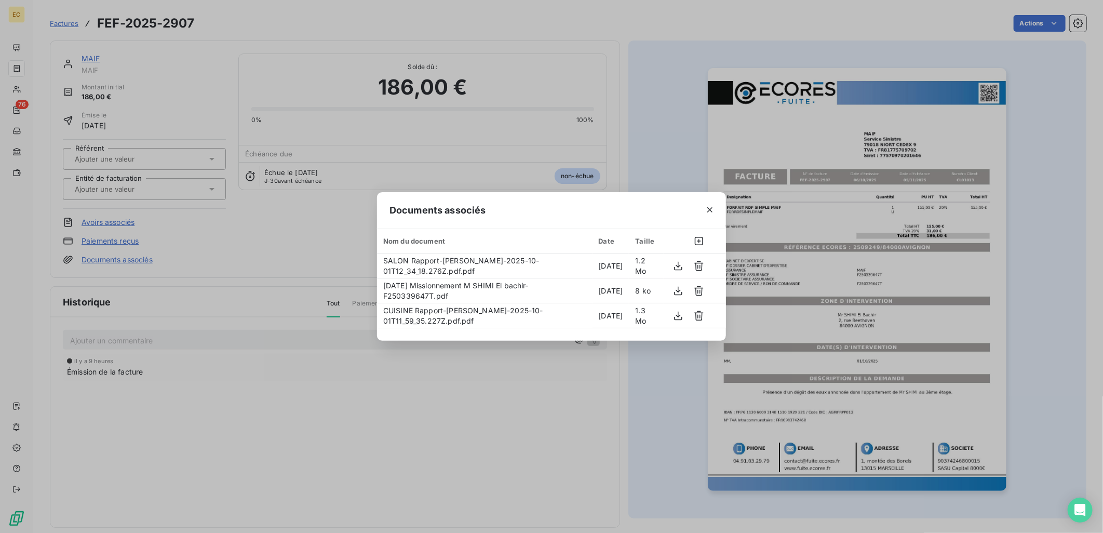
click at [204, 239] on div "Documents associés Nom du document Date Taille SALON Rapport-[PERSON_NAME]-2025…" at bounding box center [551, 266] width 1103 height 533
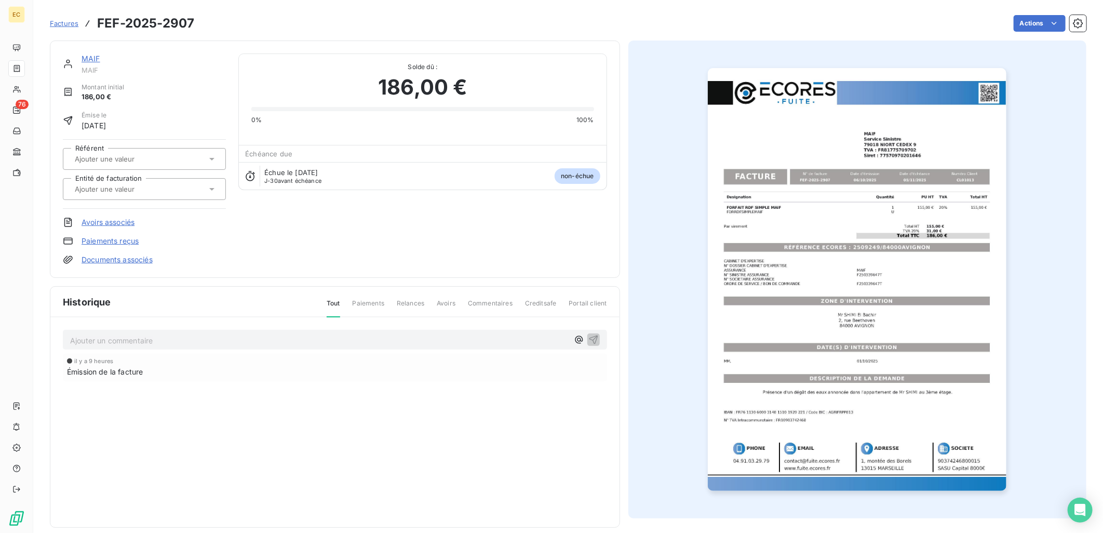
click at [130, 189] on input "text" at bounding box center [126, 188] width 104 height 9
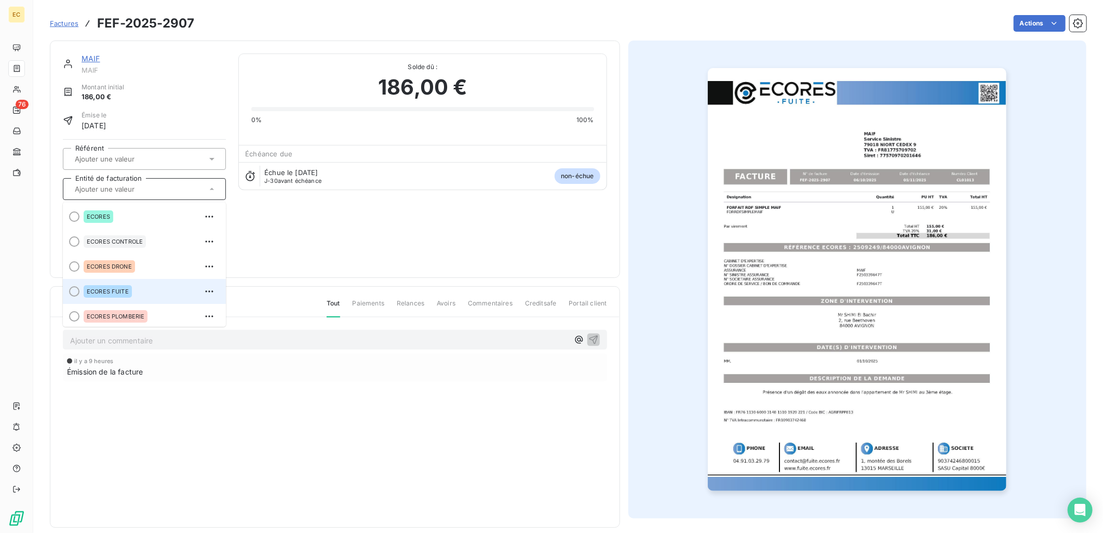
click at [140, 291] on div "ECORES FUITE" at bounding box center [151, 291] width 134 height 17
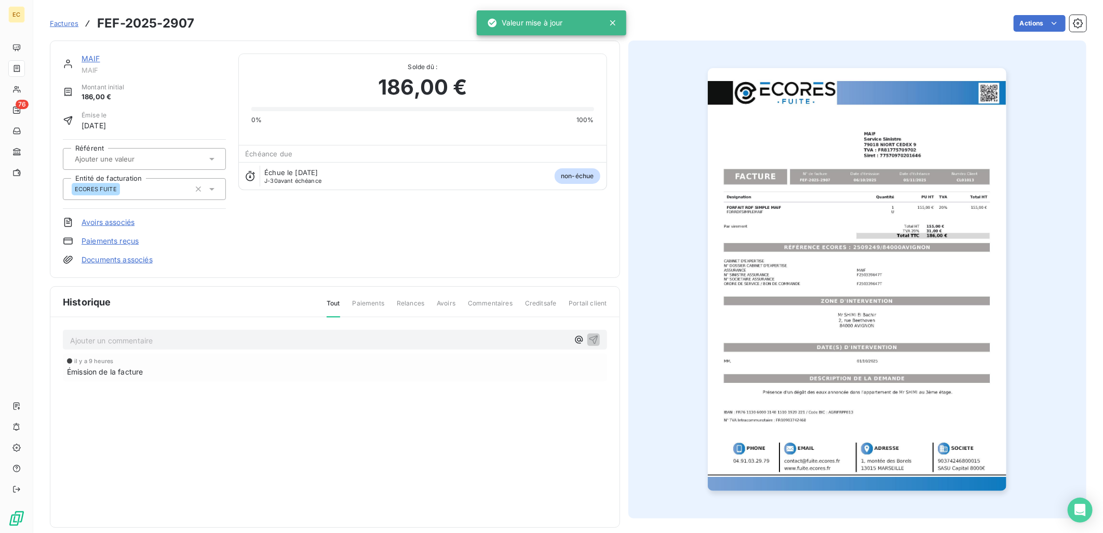
click at [326, 260] on div "MAIF MAIF Montant initial 186,00 € Émise le [DATE] Référent Entité de facturati…" at bounding box center [335, 158] width 544 height 211
